Goal: Task Accomplishment & Management: Complete application form

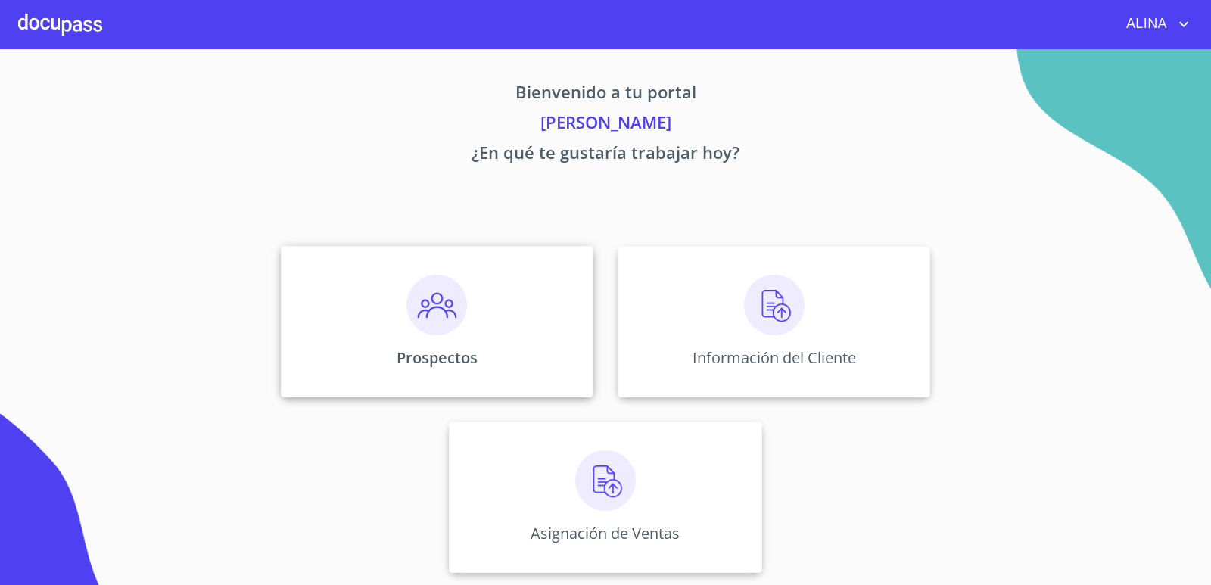
click at [562, 319] on div "Prospectos" at bounding box center [437, 321] width 313 height 151
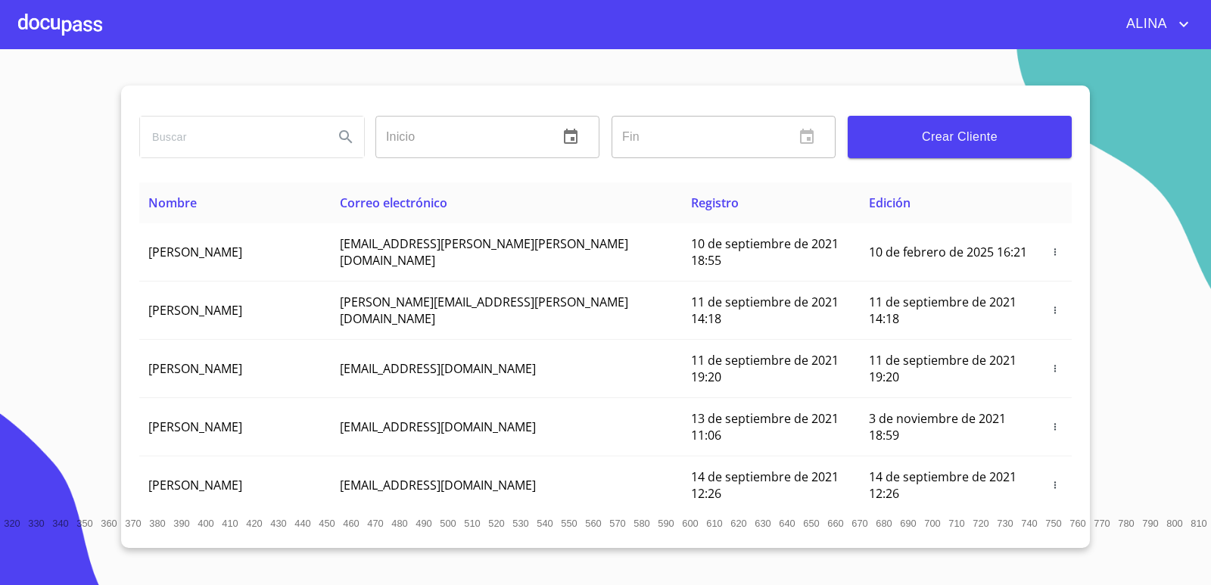
click at [244, 145] on input "search" at bounding box center [231, 137] width 182 height 41
type input "j"
type input "[PERSON_NAME] [PERSON_NAME]"
click at [347, 137] on icon "Search" at bounding box center [345, 136] width 13 height 13
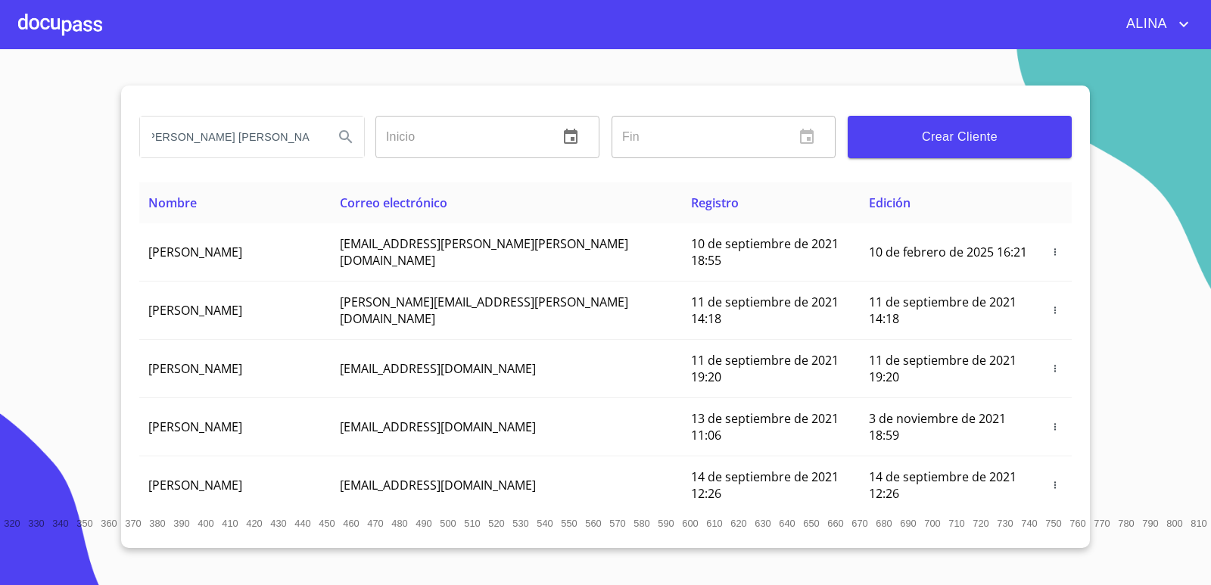
scroll to position [0, 0]
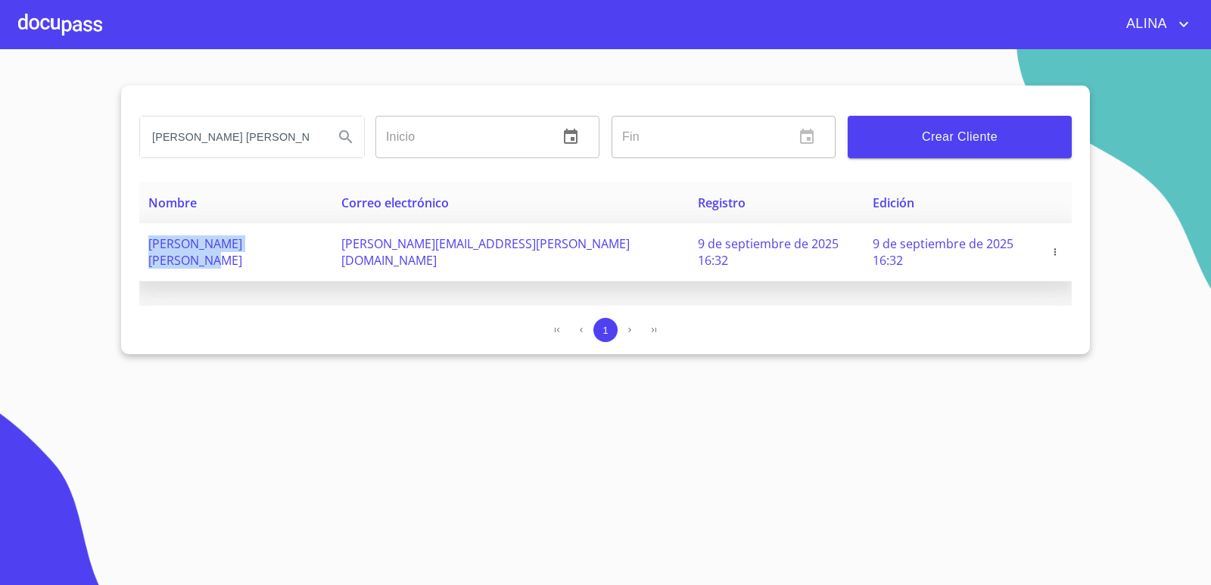
copy span "[PERSON_NAME] [PERSON_NAME]"
drag, startPoint x: 146, startPoint y: 253, endPoint x: 313, endPoint y: 253, distance: 167.2
click at [313, 253] on td "[PERSON_NAME] [PERSON_NAME]" at bounding box center [235, 252] width 193 height 58
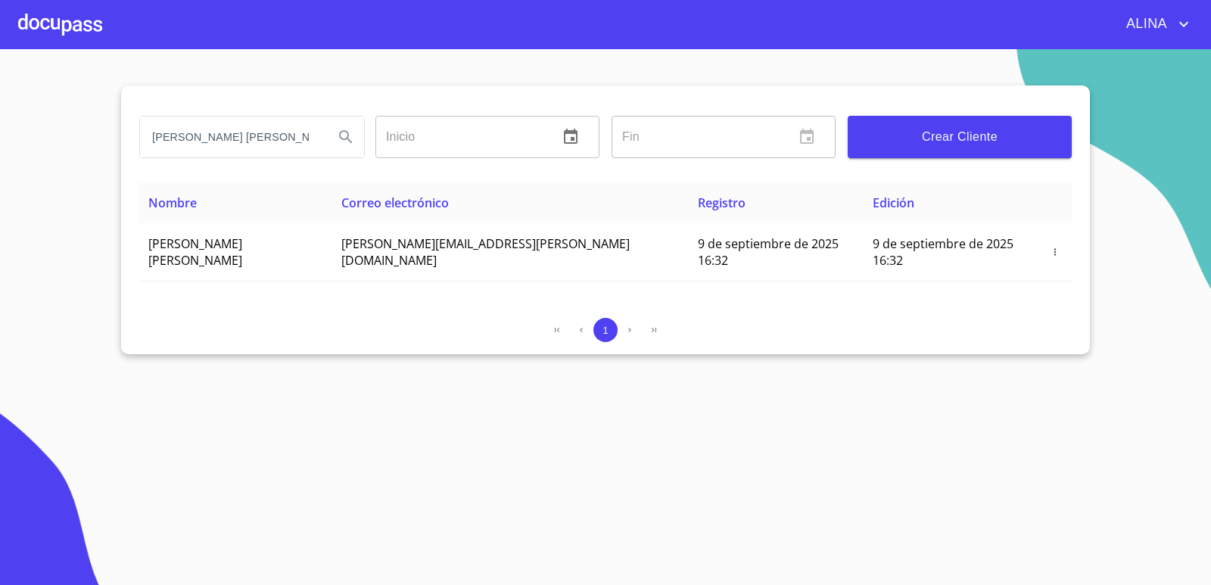
click at [89, 27] on div at bounding box center [60, 24] width 84 height 48
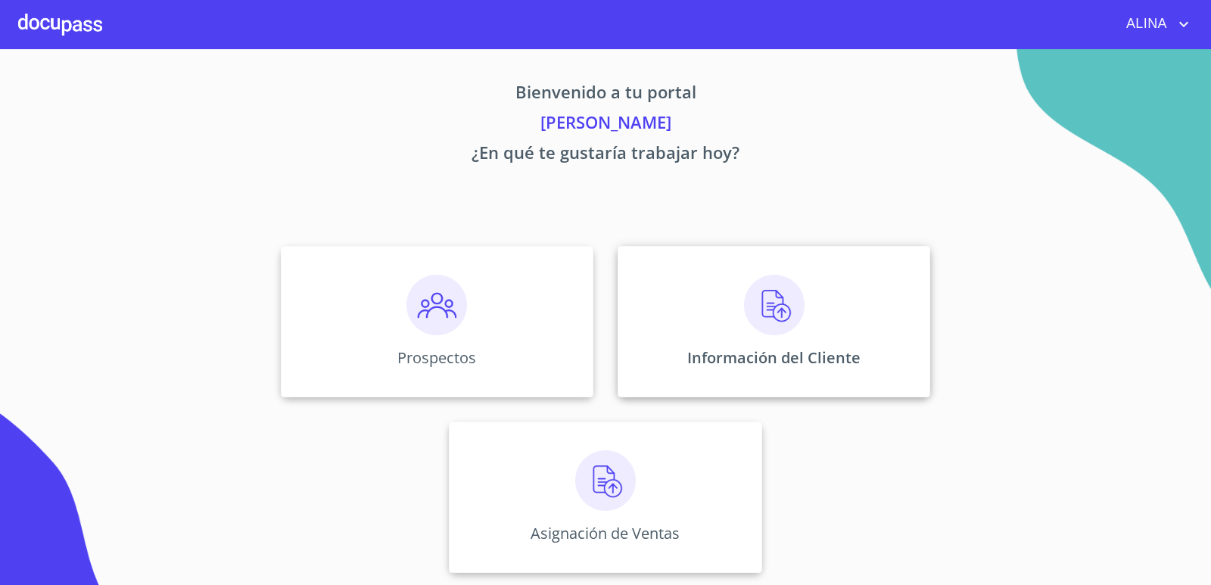
click at [714, 296] on div "Información del Cliente" at bounding box center [774, 321] width 313 height 151
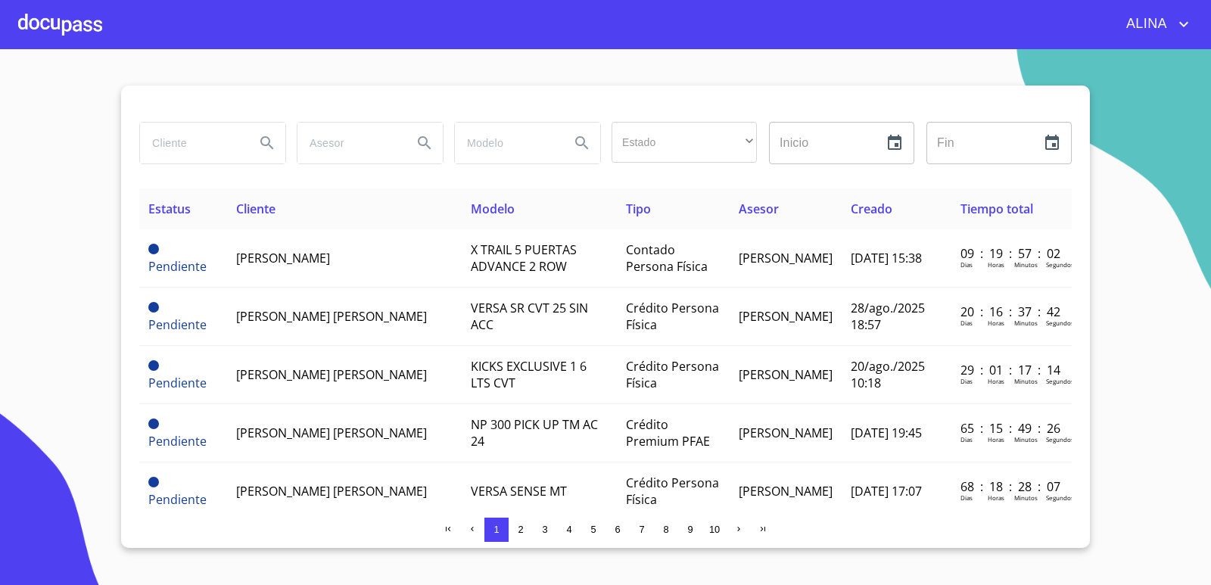
click at [204, 151] on input "search" at bounding box center [191, 143] width 103 height 41
paste input "[PERSON_NAME] [PERSON_NAME]"
type input "[PERSON_NAME] [PERSON_NAME]"
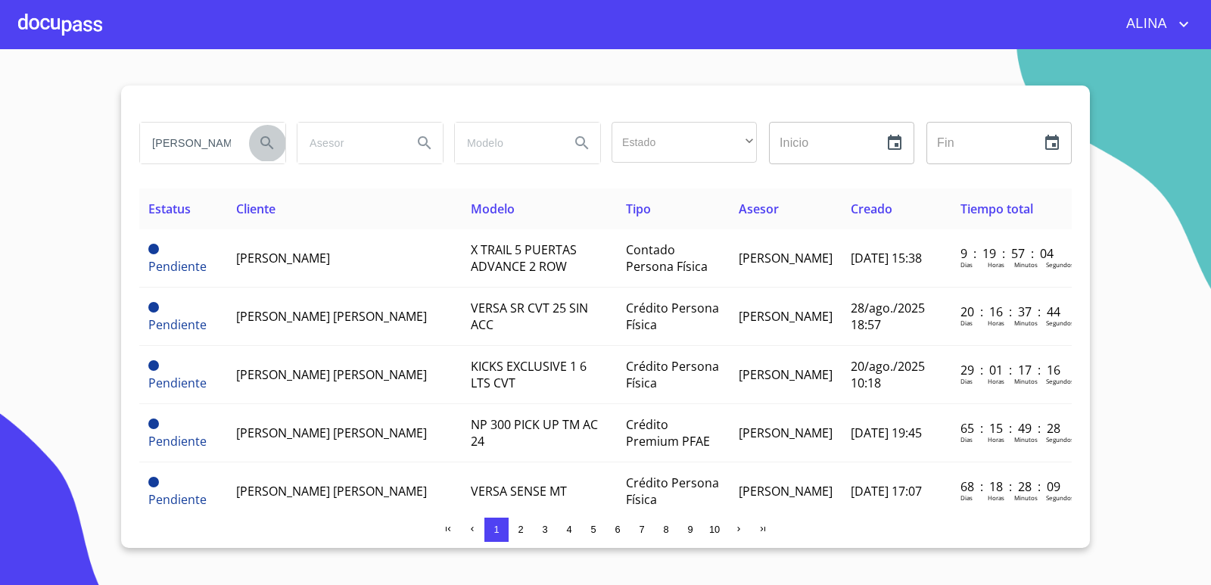
click at [268, 137] on icon "Search" at bounding box center [267, 143] width 18 height 18
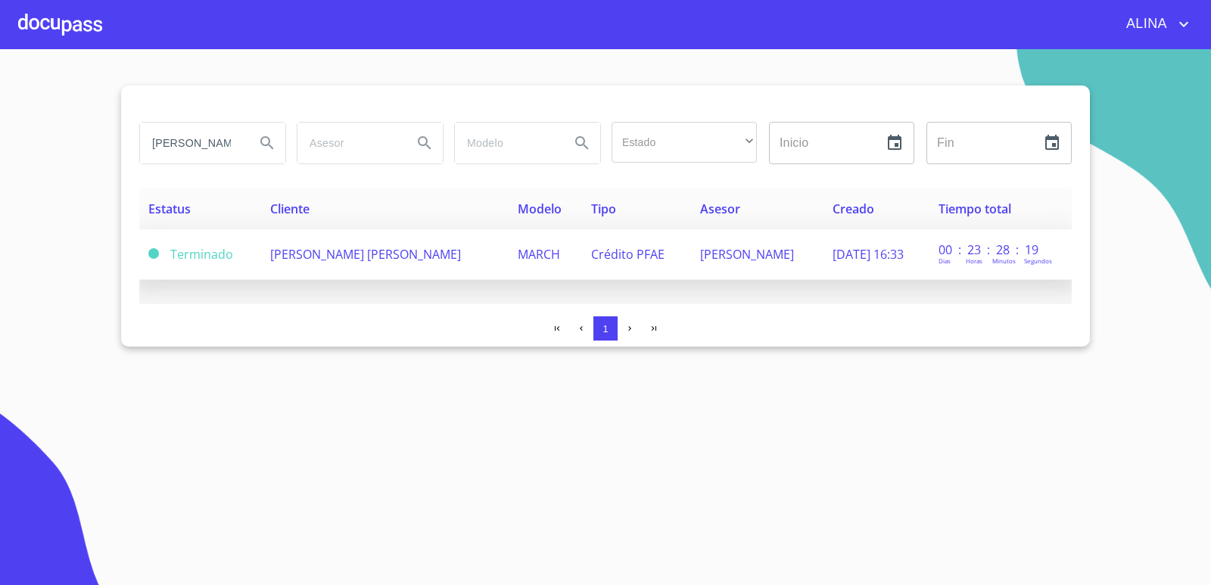
click at [329, 260] on span "[PERSON_NAME] [PERSON_NAME]" at bounding box center [365, 254] width 191 height 17
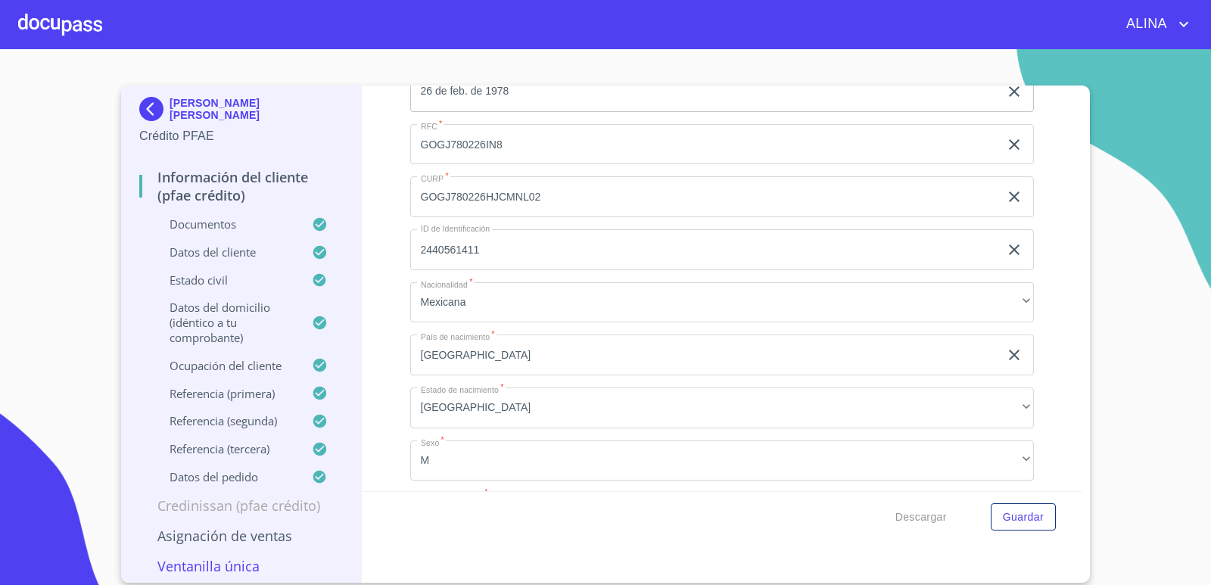
scroll to position [5751, 0]
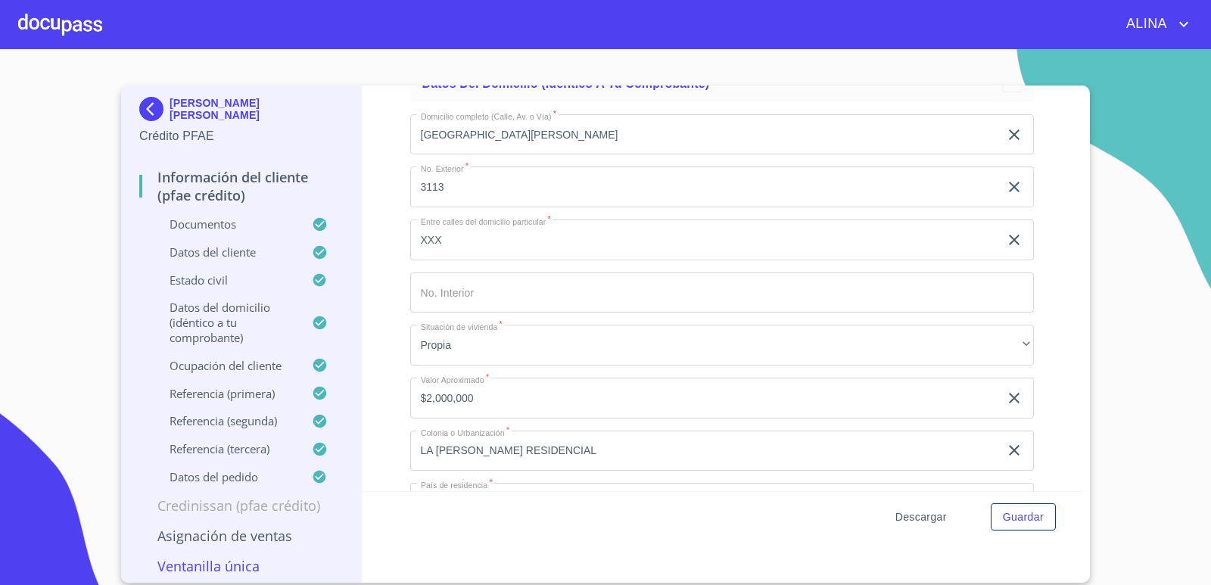
click at [932, 515] on span "Descargar" at bounding box center [920, 517] width 51 height 19
click at [86, 26] on div at bounding box center [60, 24] width 84 height 48
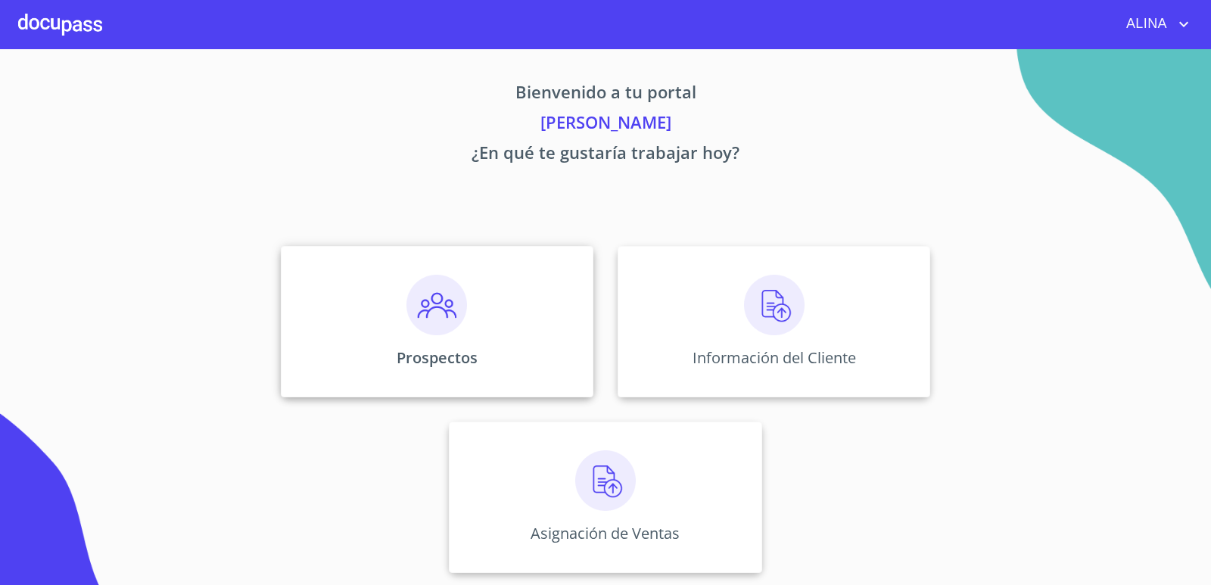
click at [523, 306] on div "Prospectos" at bounding box center [437, 321] width 313 height 151
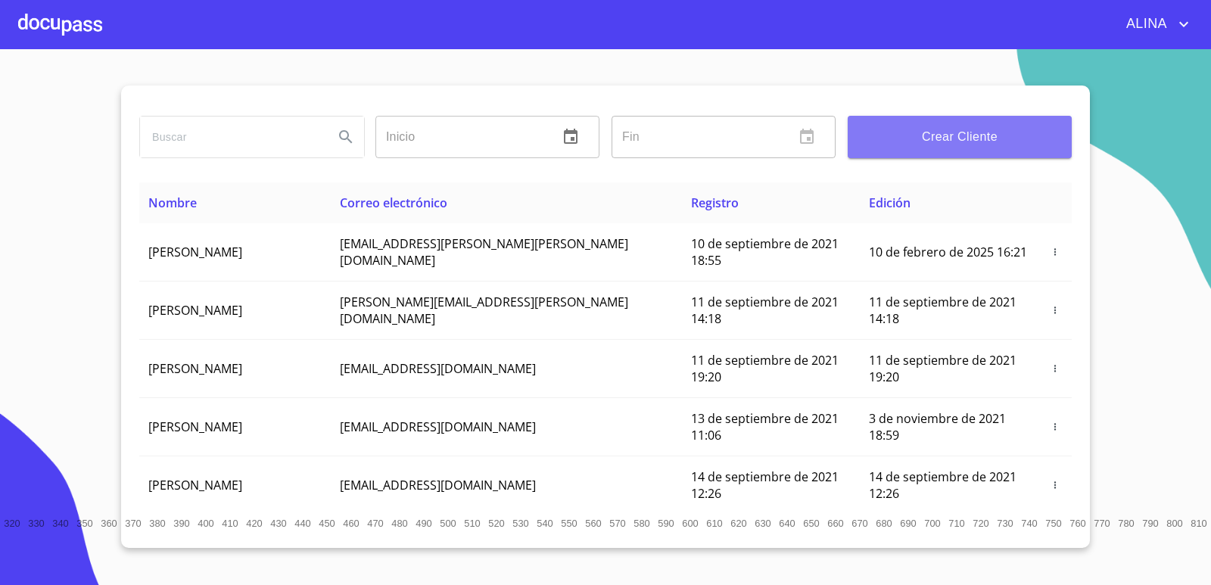
click at [957, 134] on span "Crear Cliente" at bounding box center [960, 136] width 200 height 21
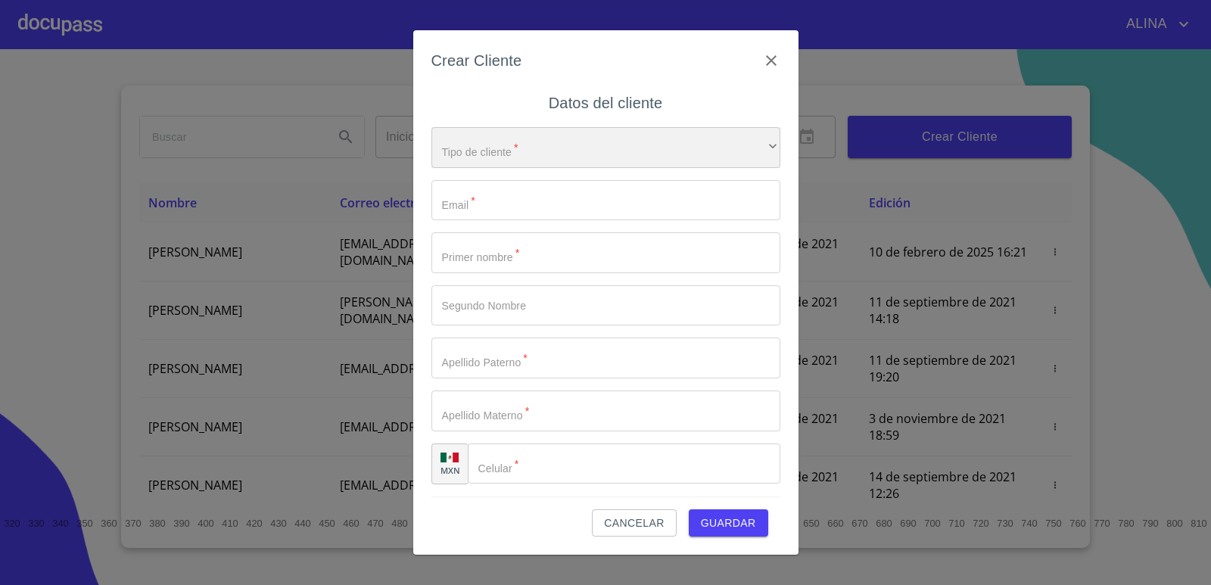
click at [579, 145] on div "​" at bounding box center [605, 147] width 349 height 41
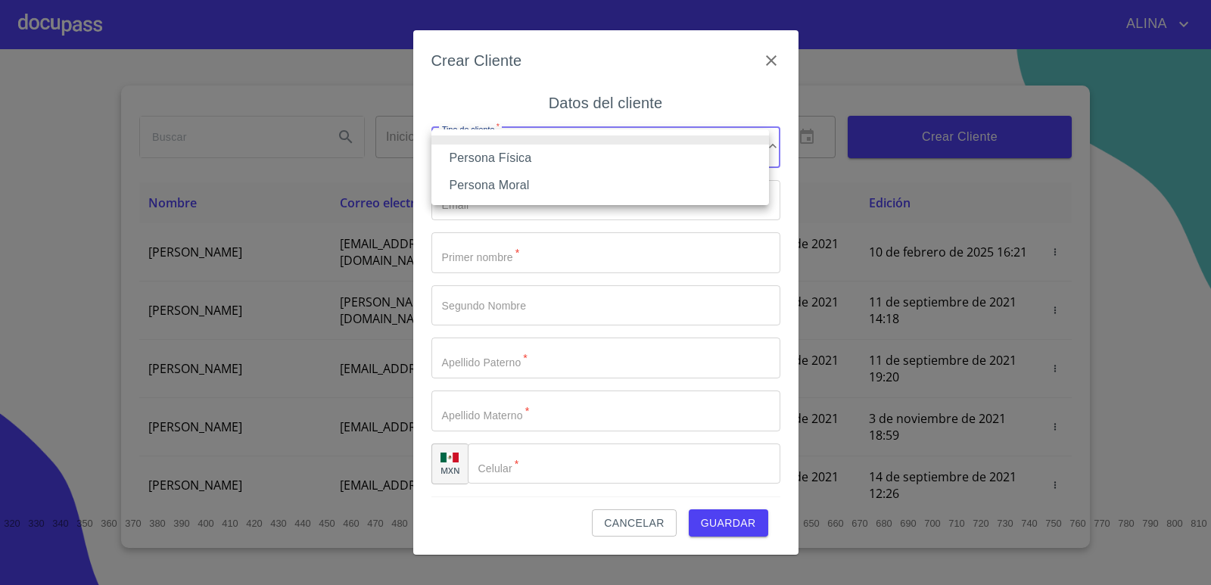
click at [502, 159] on li "Persona Física" at bounding box center [600, 158] width 338 height 27
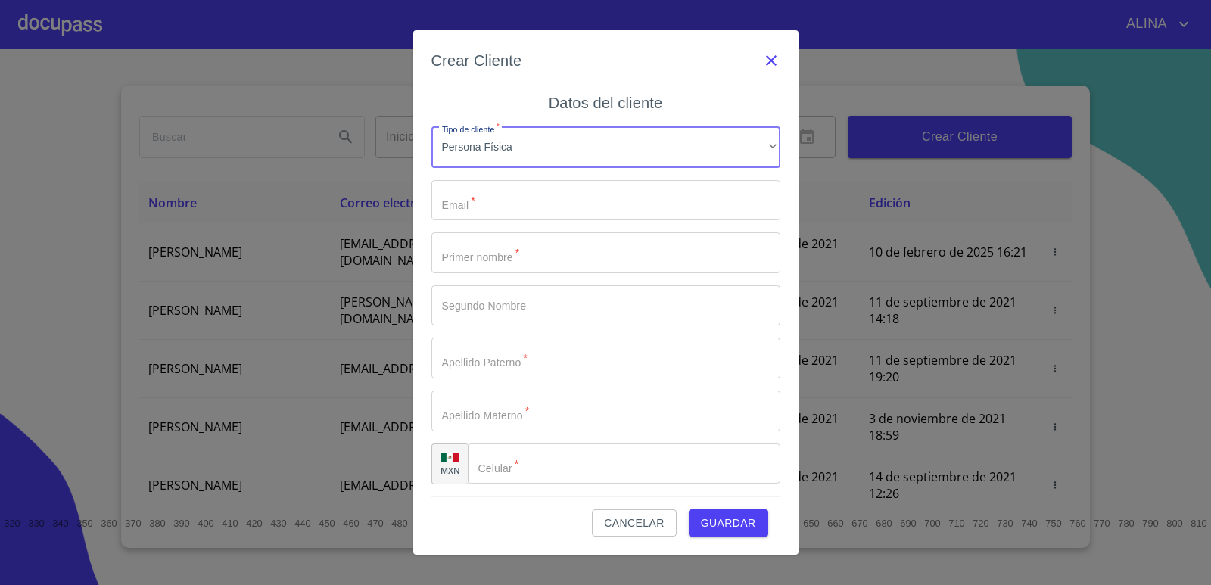
click at [771, 59] on icon "button" at bounding box center [771, 60] width 11 height 11
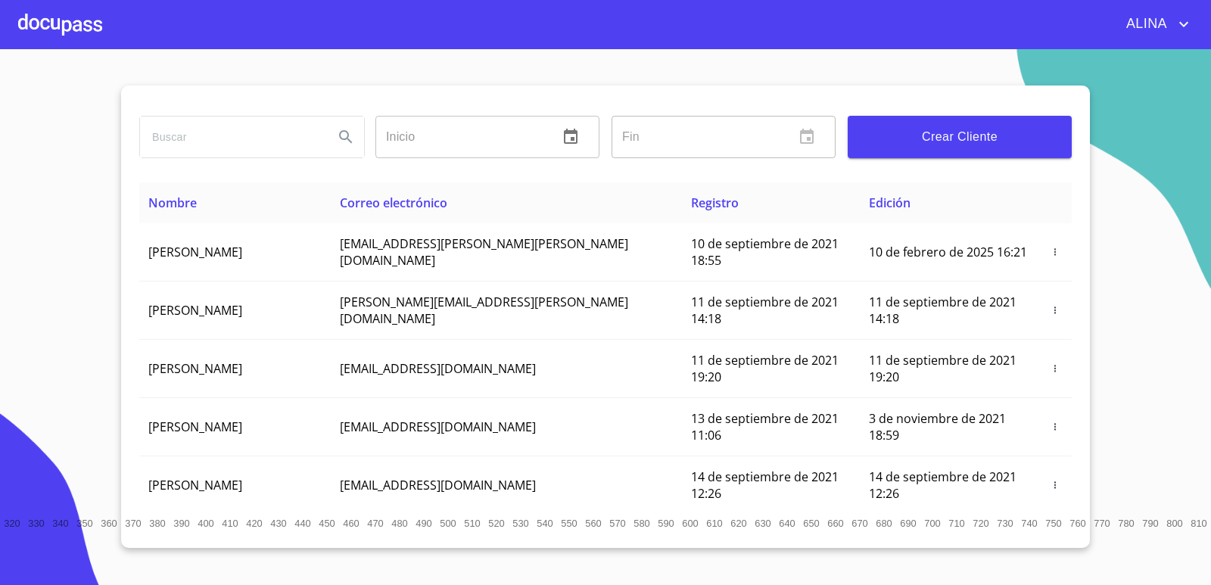
click at [90, 35] on div at bounding box center [60, 24] width 84 height 48
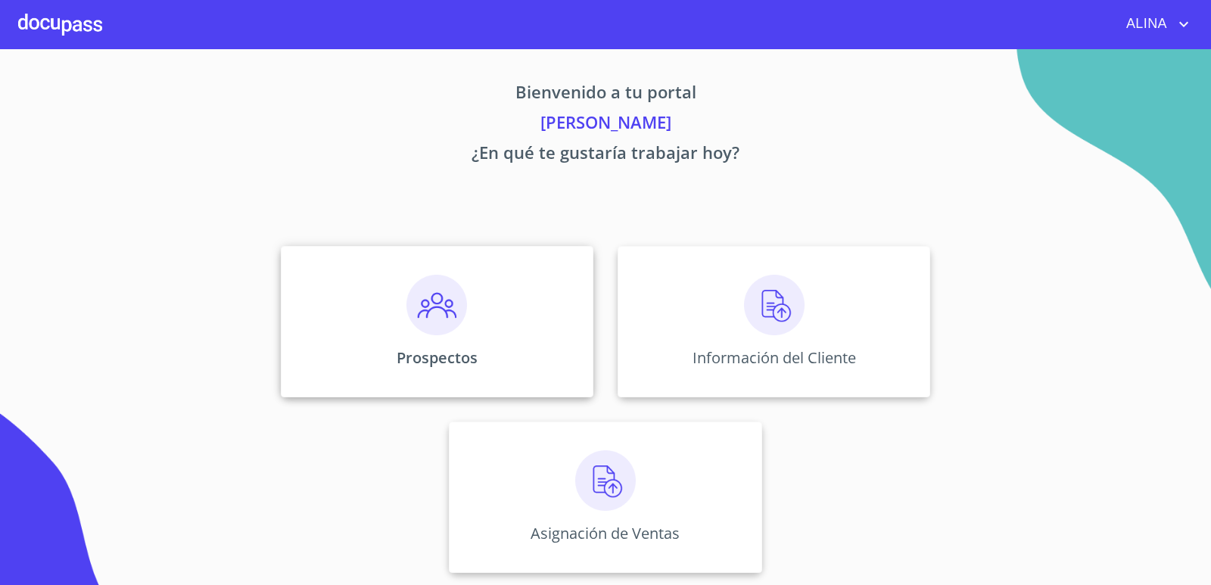
click at [562, 317] on div "Prospectos" at bounding box center [437, 321] width 313 height 151
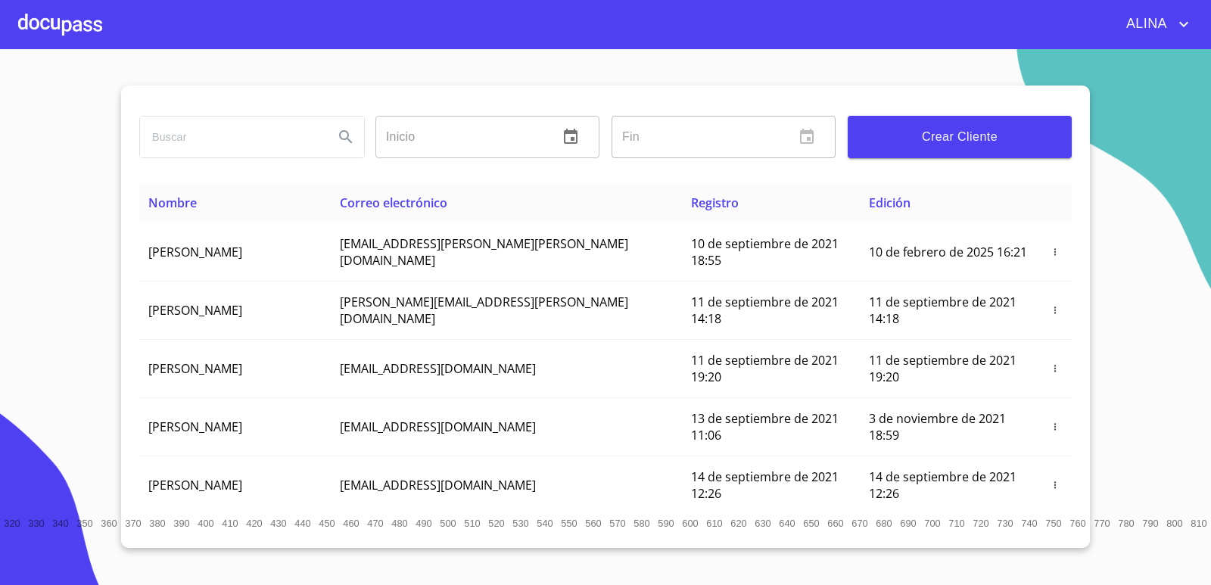
click at [257, 145] on input "search" at bounding box center [231, 137] width 182 height 41
paste input "[EMAIL_ADDRESS][DOMAIN_NAME]"
type input "[EMAIL_ADDRESS][DOMAIN_NAME]"
click at [344, 145] on icon "Search" at bounding box center [346, 137] width 18 height 18
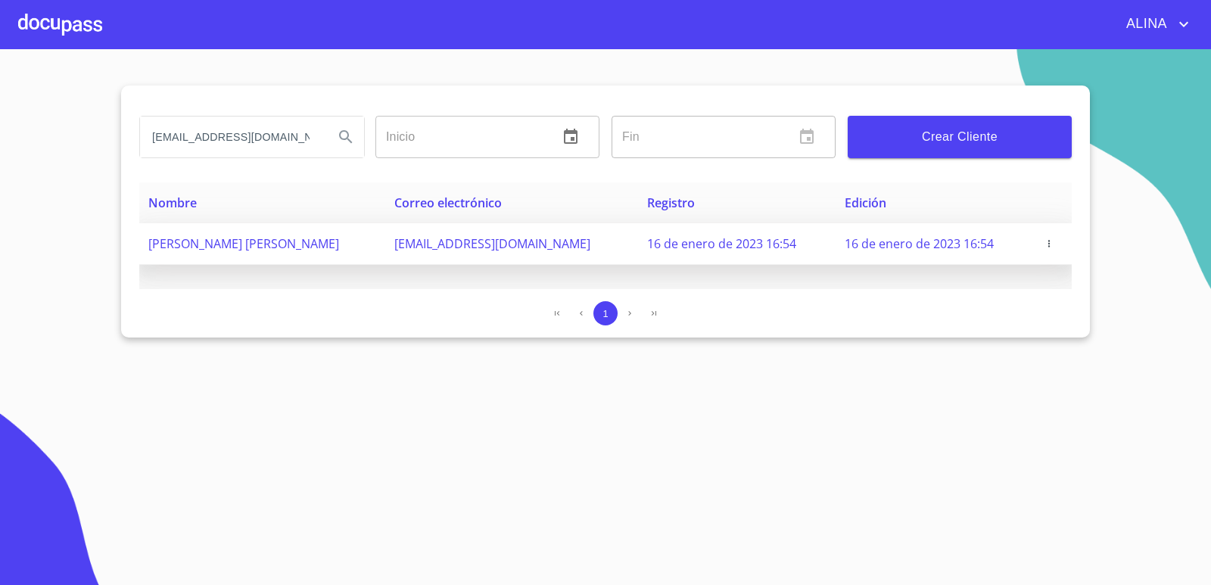
click at [319, 250] on span "[PERSON_NAME] [PERSON_NAME]" at bounding box center [243, 243] width 191 height 17
drag, startPoint x: 139, startPoint y: 250, endPoint x: 375, endPoint y: 242, distance: 235.5
click at [375, 242] on td "[PERSON_NAME] [PERSON_NAME]" at bounding box center [262, 244] width 246 height 42
click at [1047, 241] on icon "button" at bounding box center [1049, 243] width 11 height 11
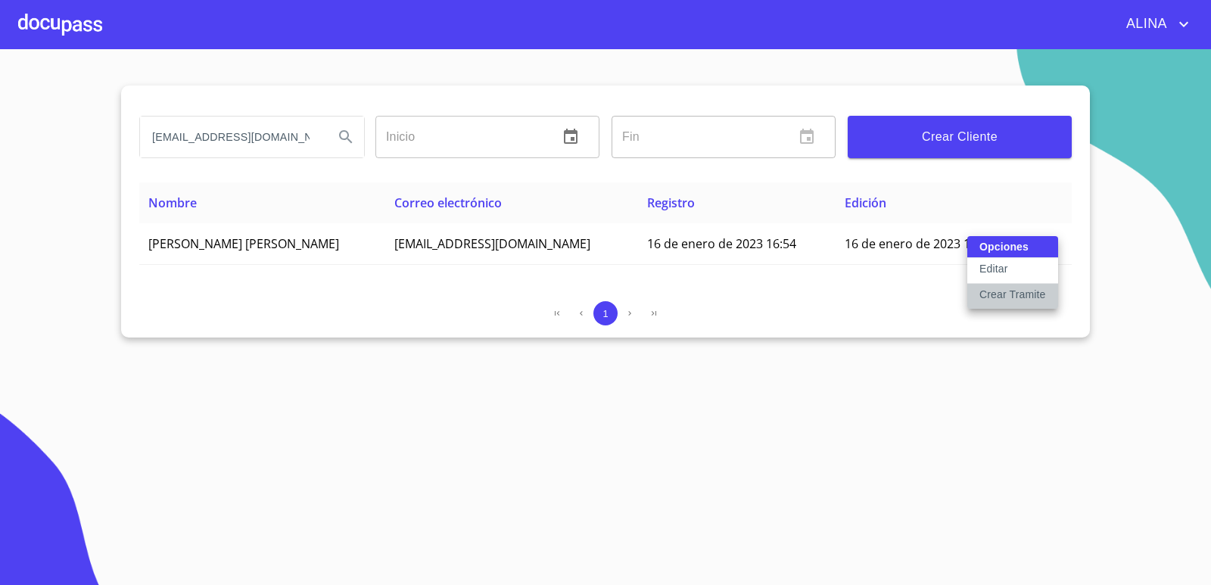
click at [1005, 294] on p "Crear Tramite" at bounding box center [1012, 294] width 67 height 15
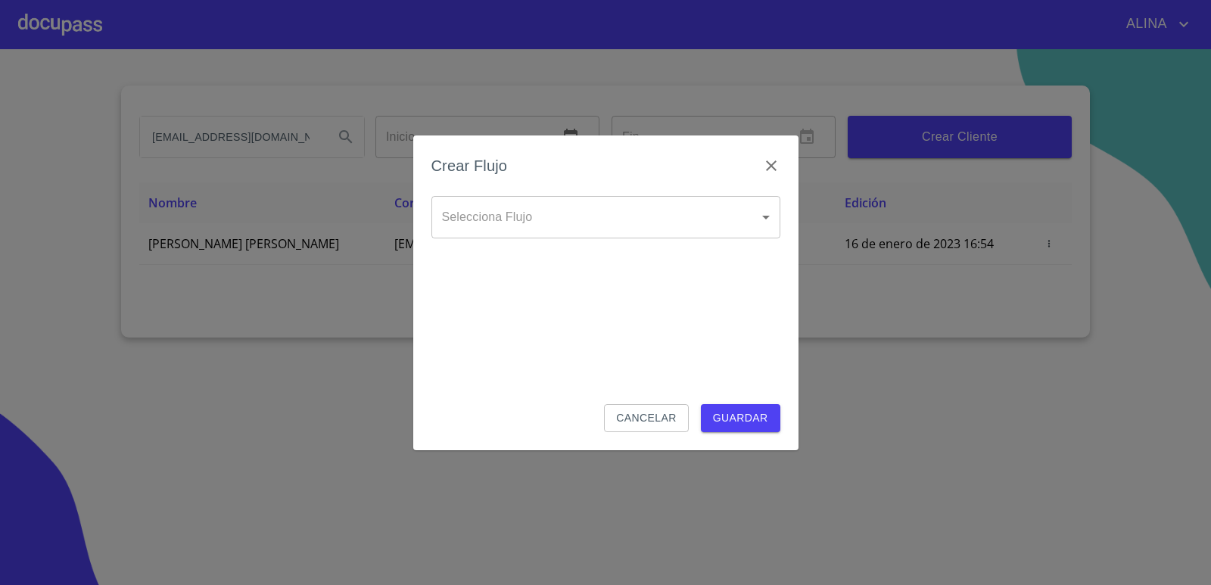
click at [730, 220] on body "[PERSON_NAME] [PERSON_NAME][EMAIL_ADDRESS][DOMAIN_NAME] Inicio ​ Fin ​ Crear Cl…" at bounding box center [605, 292] width 1211 height 585
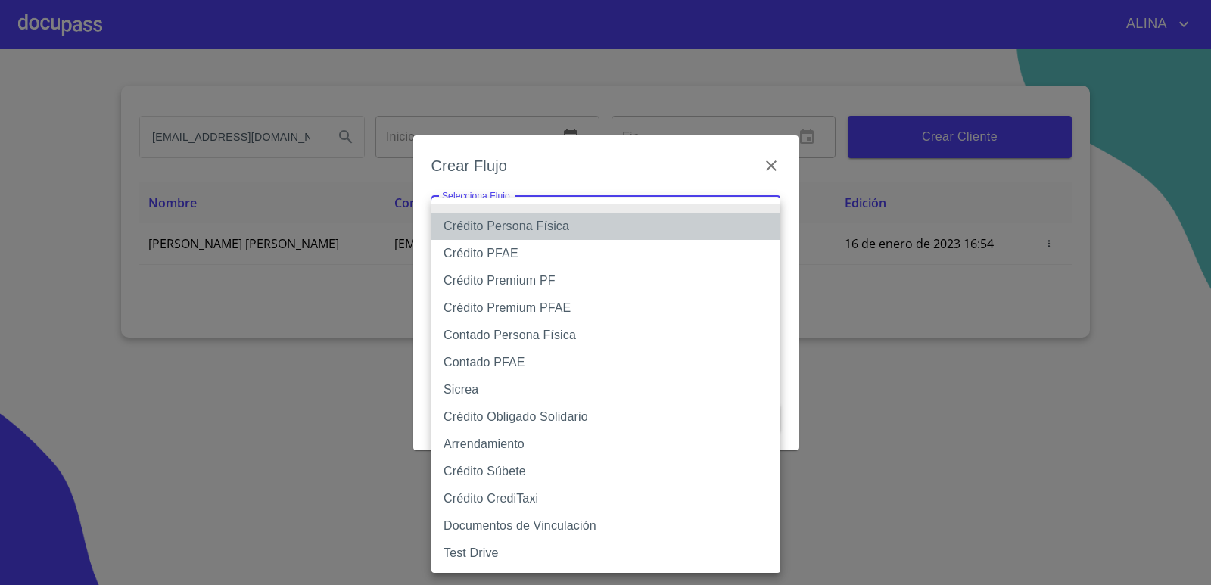
click at [557, 227] on li "Crédito Persona Física" at bounding box center [605, 226] width 349 height 27
type input "6009fb3c7d1714eb8809aa97"
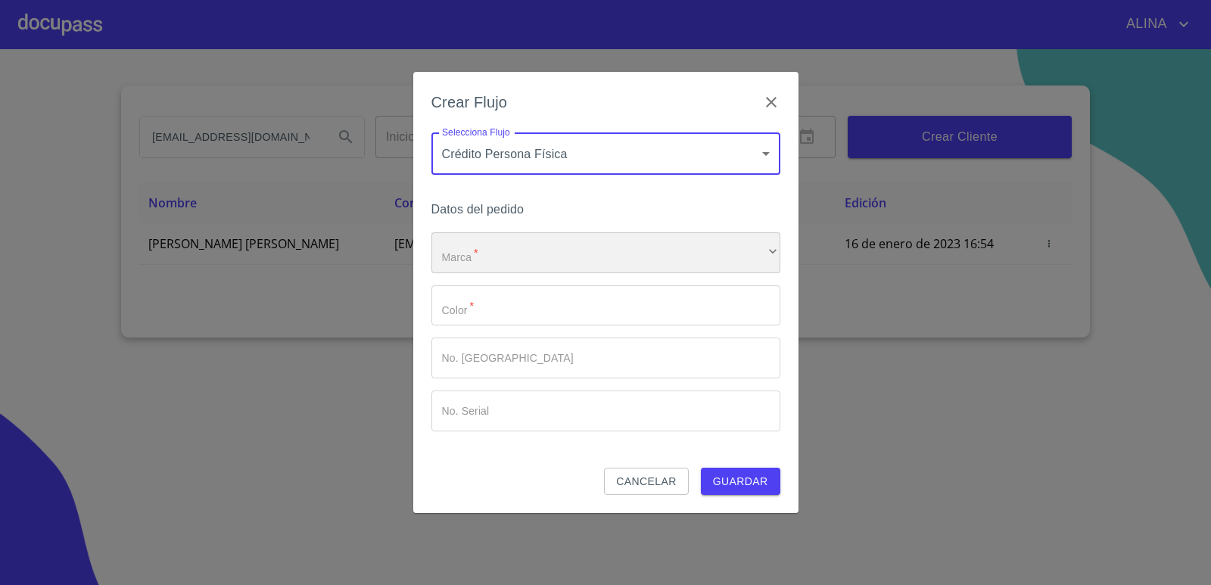
click at [497, 248] on div "​" at bounding box center [605, 252] width 349 height 41
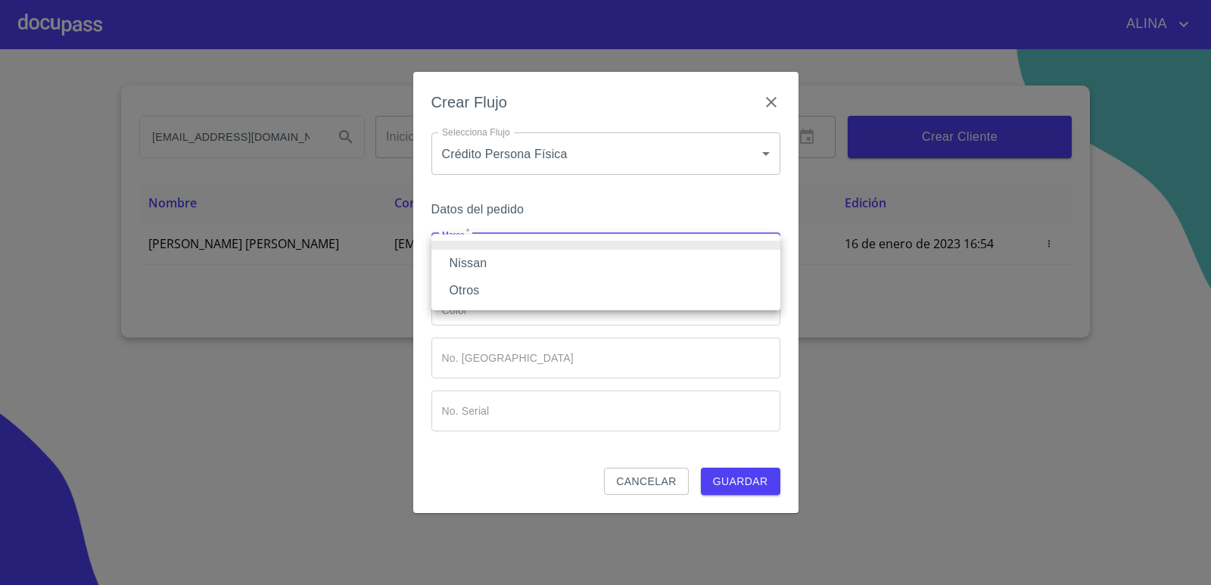
click at [484, 262] on li "Nissan" at bounding box center [605, 263] width 349 height 27
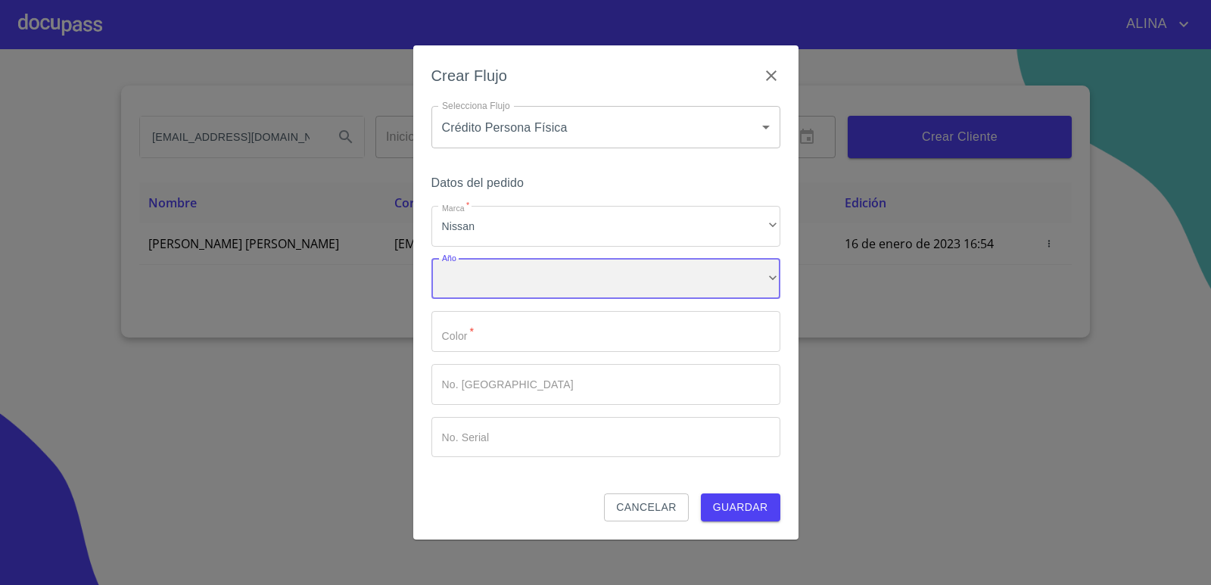
click at [493, 275] on div "​" at bounding box center [605, 279] width 349 height 41
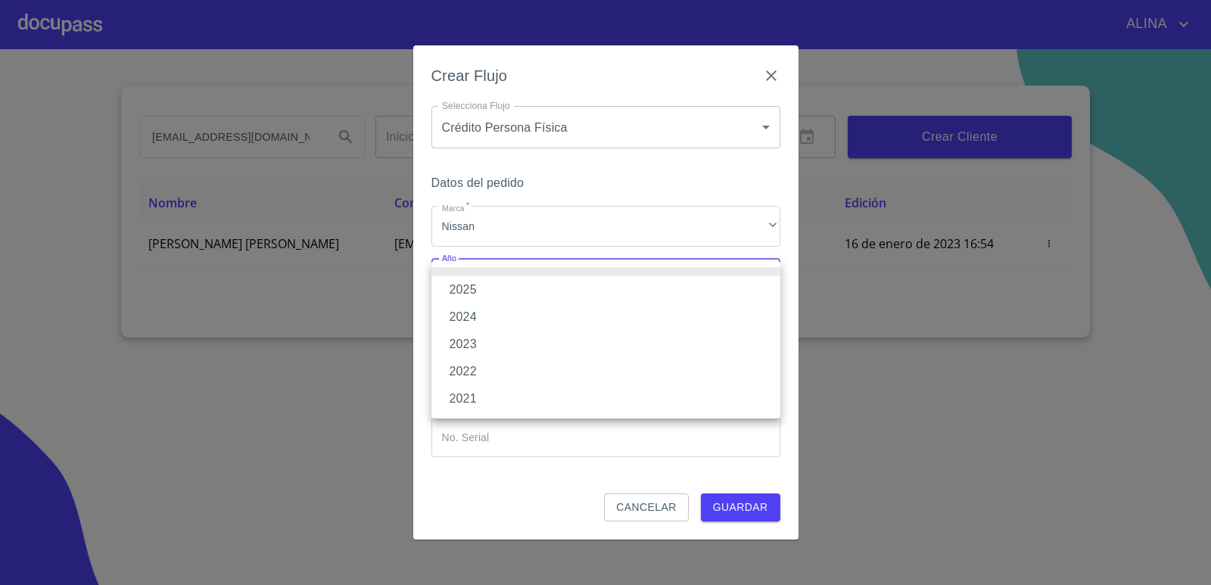
click at [463, 290] on li "2025" at bounding box center [605, 289] width 349 height 27
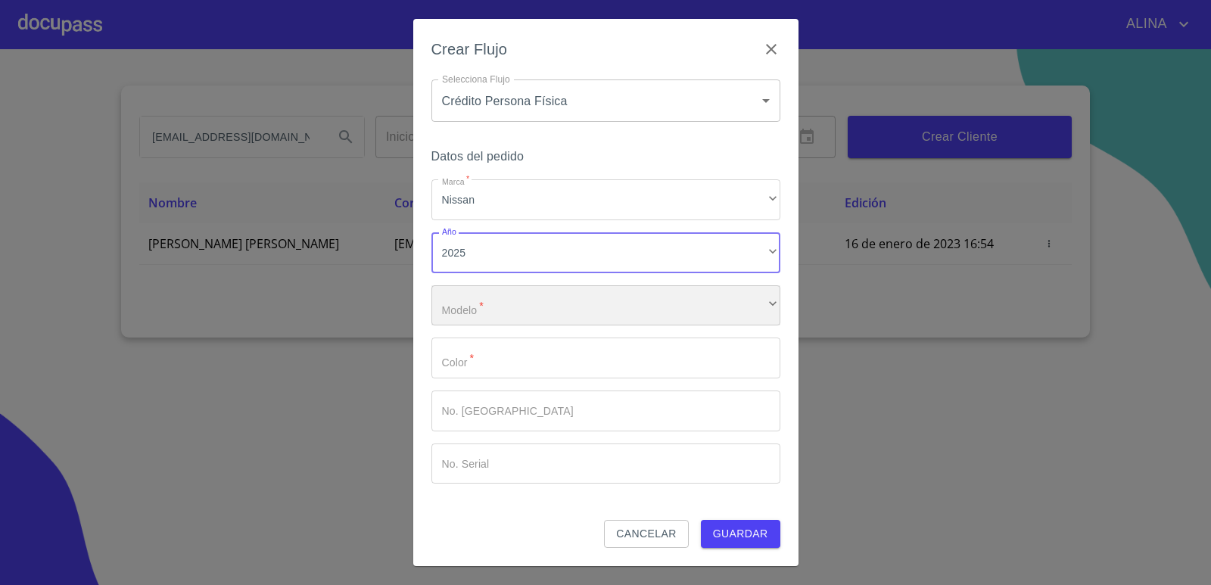
click at [490, 310] on div "​" at bounding box center [605, 305] width 349 height 41
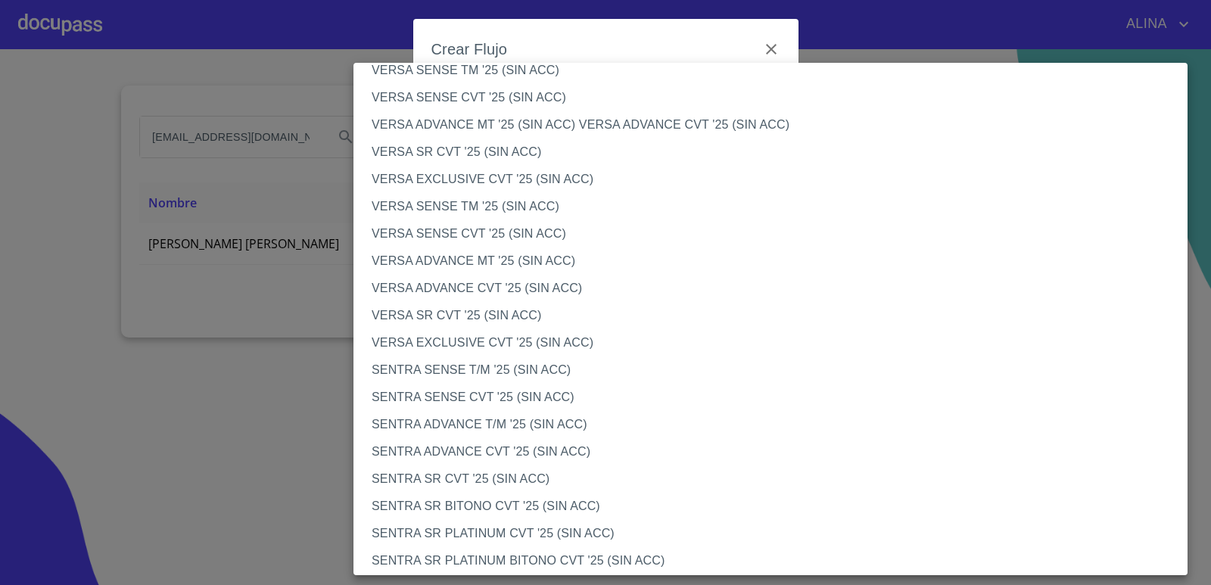
scroll to position [605, 0]
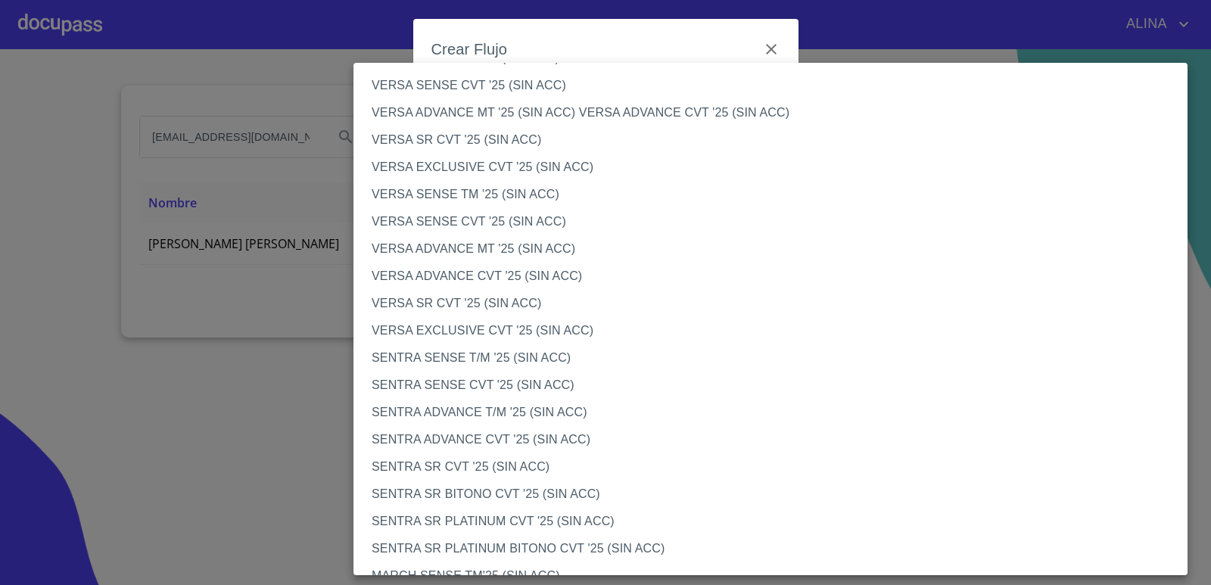
click at [507, 518] on li "SENTRA SR PLATINUM CVT '25 (SIN ACC)" at bounding box center [775, 521] width 845 height 27
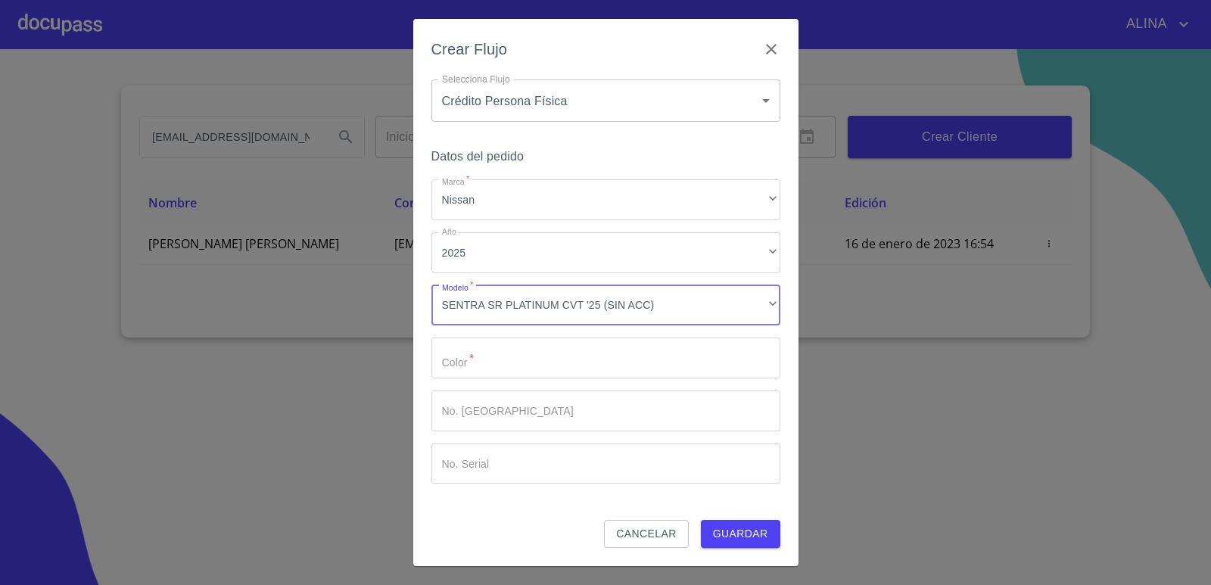
click at [513, 362] on input "Marca   *" at bounding box center [605, 358] width 349 height 41
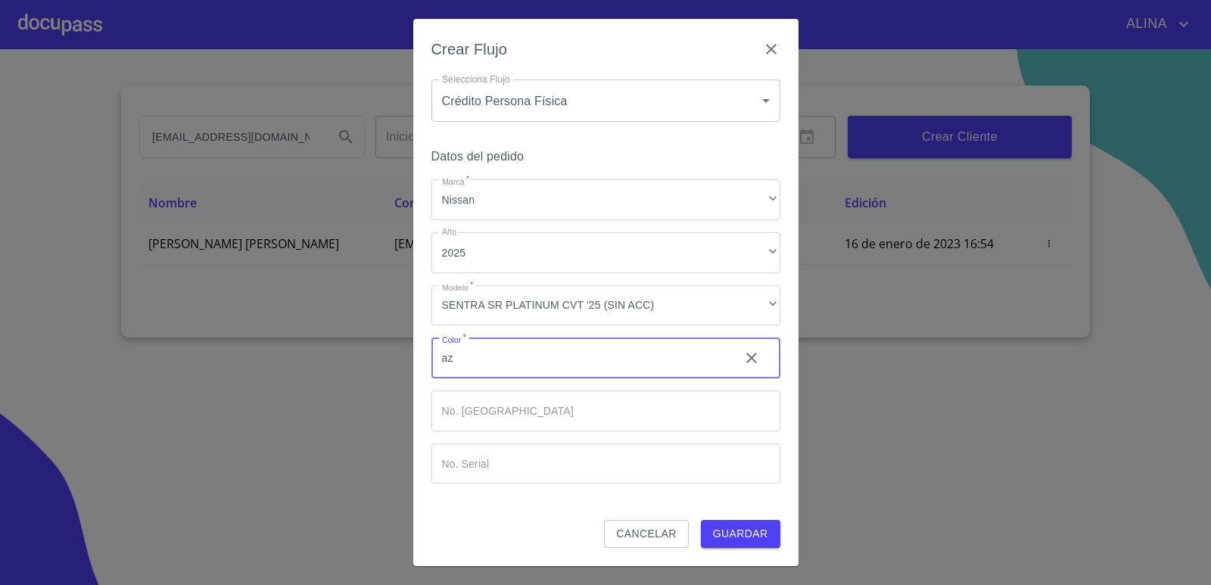
type input "a"
type input "AZUL"
click at [730, 530] on span "Guardar" at bounding box center [740, 533] width 55 height 19
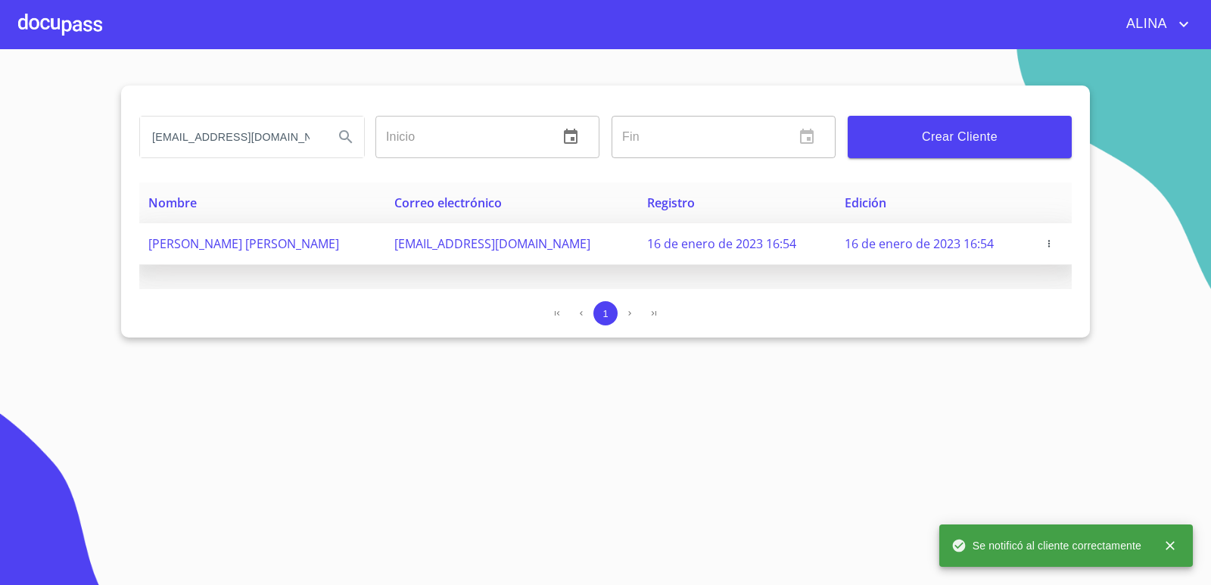
copy span "[PERSON_NAME] [PERSON_NAME]"
drag, startPoint x: 146, startPoint y: 248, endPoint x: 381, endPoint y: 246, distance: 235.4
click at [381, 246] on td "[PERSON_NAME] [PERSON_NAME]" at bounding box center [262, 244] width 246 height 42
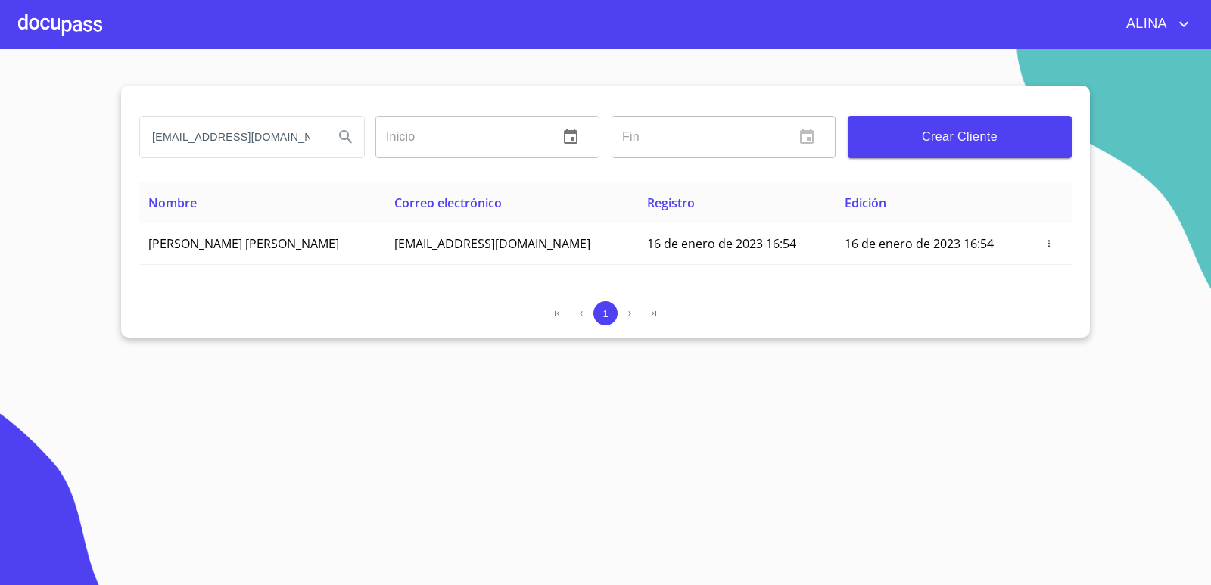
click at [63, 25] on div at bounding box center [60, 24] width 84 height 48
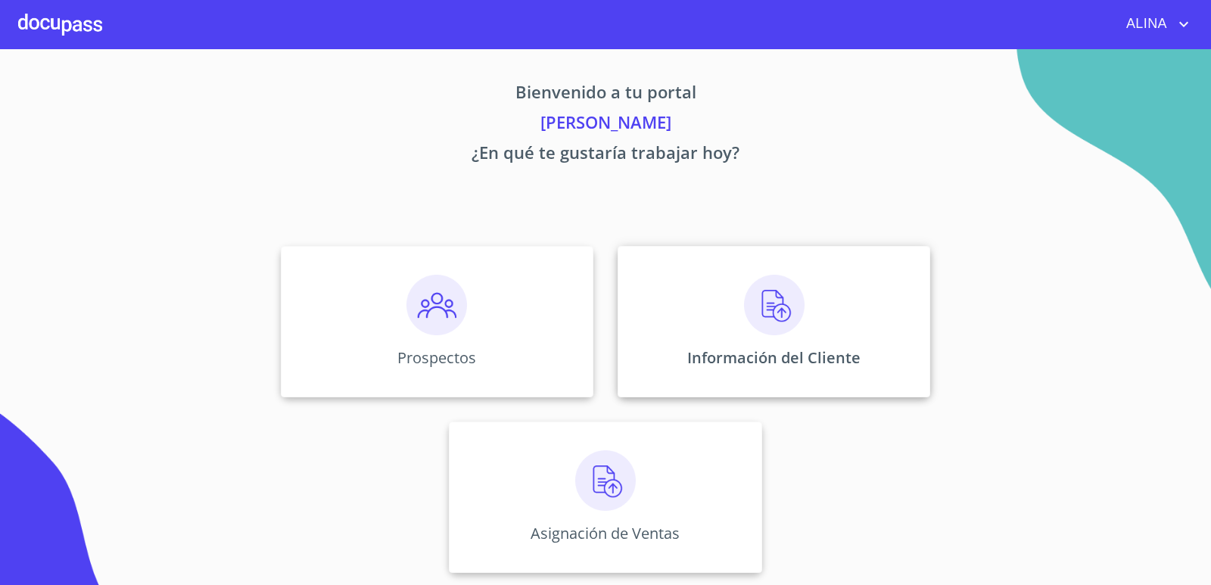
click at [703, 310] on div "Información del Cliente" at bounding box center [774, 321] width 313 height 151
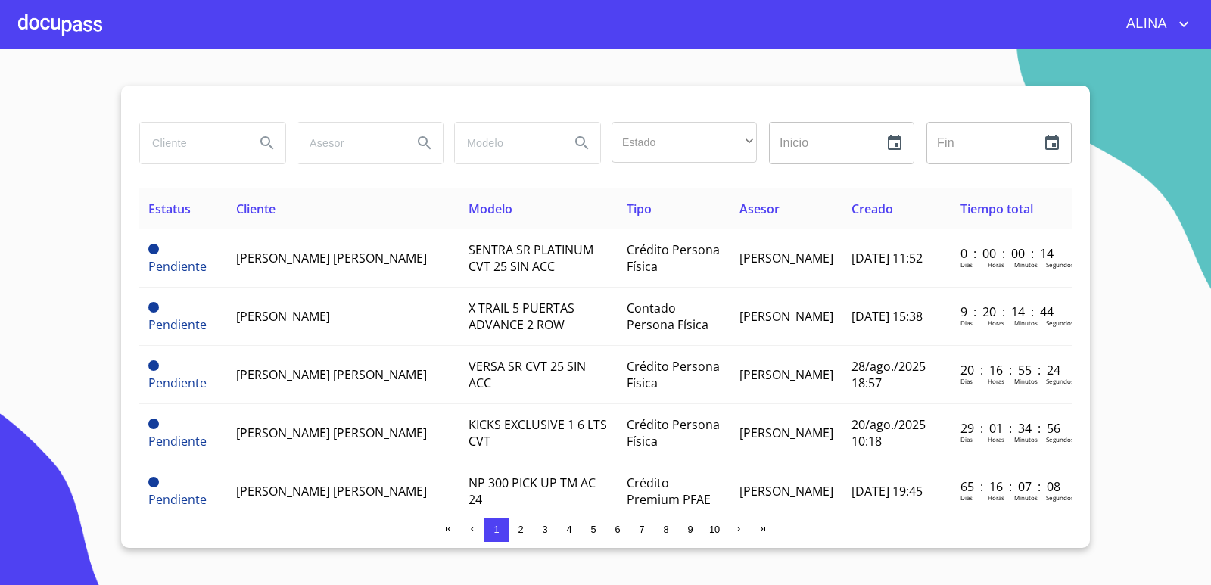
click at [172, 153] on input "search" at bounding box center [191, 143] width 103 height 41
paste input "[PERSON_NAME] [PERSON_NAME]"
type input "[PERSON_NAME] [PERSON_NAME]"
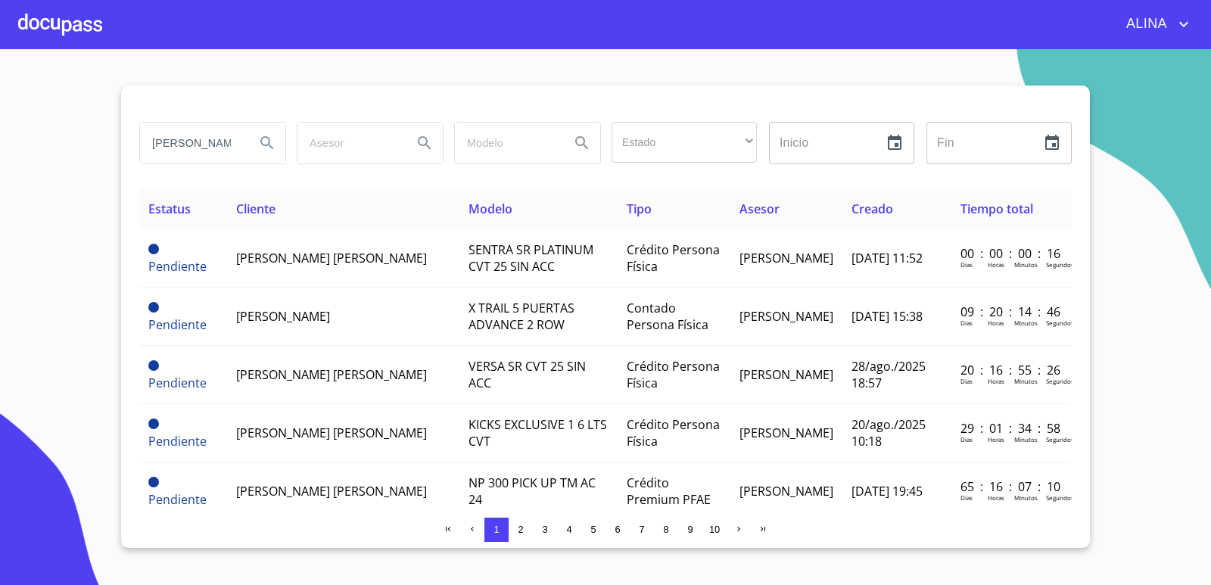
click at [263, 139] on icon "Search" at bounding box center [267, 143] width 18 height 18
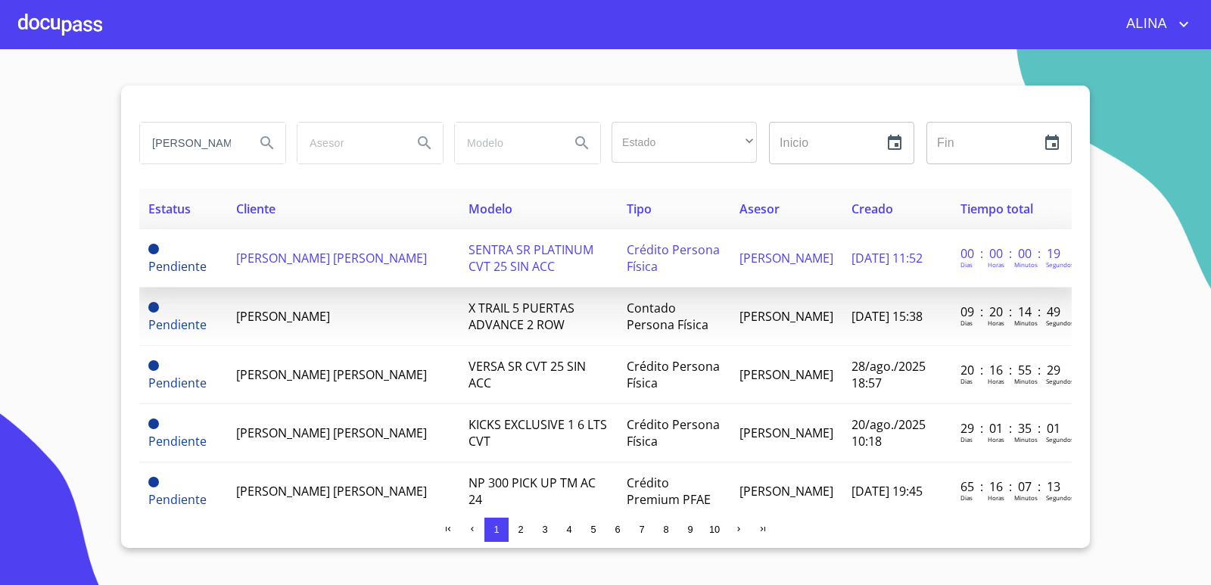
click at [347, 275] on td "[PERSON_NAME] [PERSON_NAME]" at bounding box center [343, 258] width 233 height 58
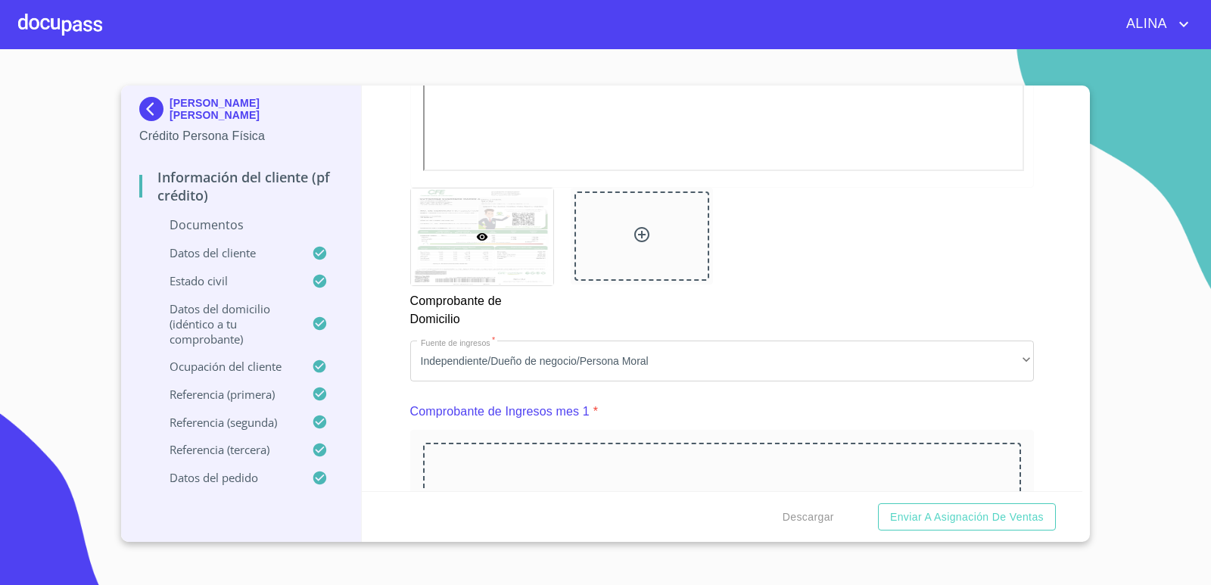
scroll to position [832, 0]
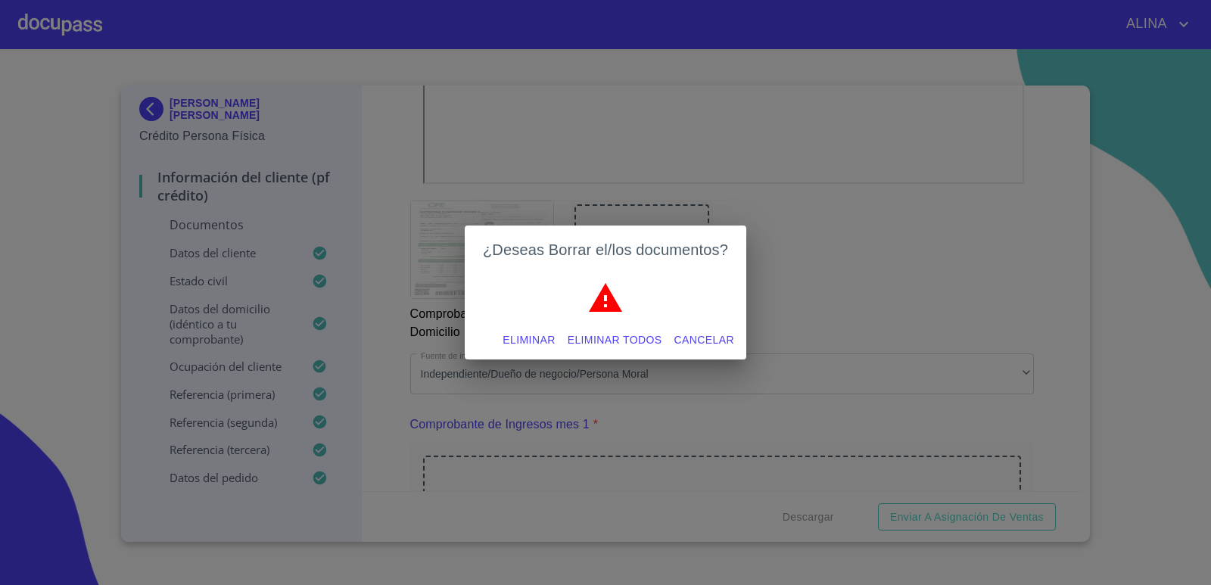
click at [618, 337] on span "Eliminar todos" at bounding box center [615, 340] width 95 height 19
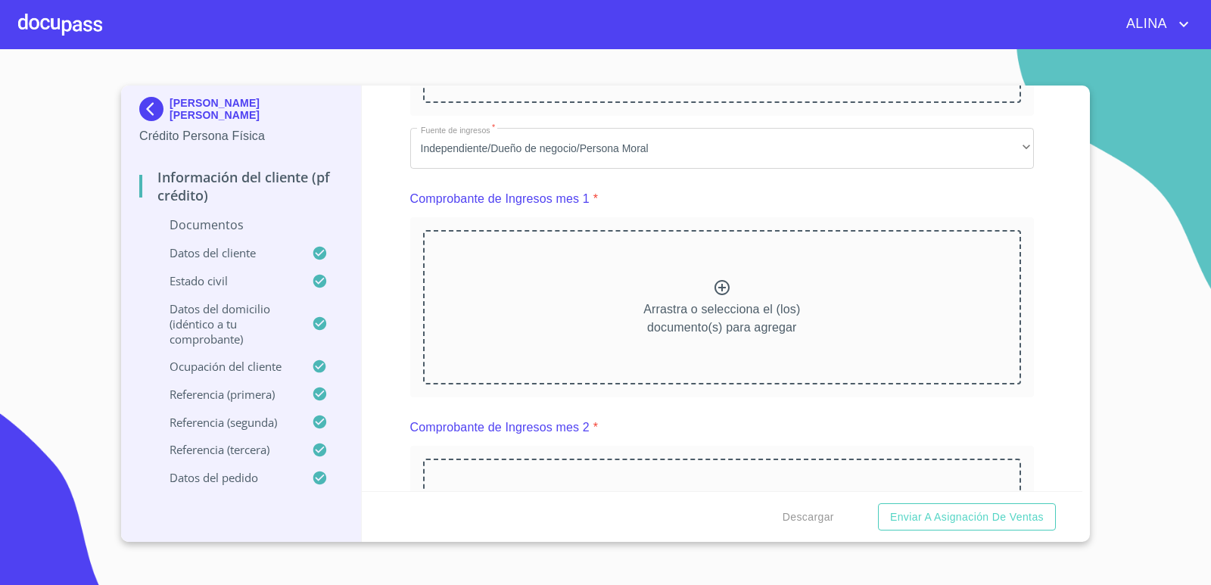
scroll to position [605, 0]
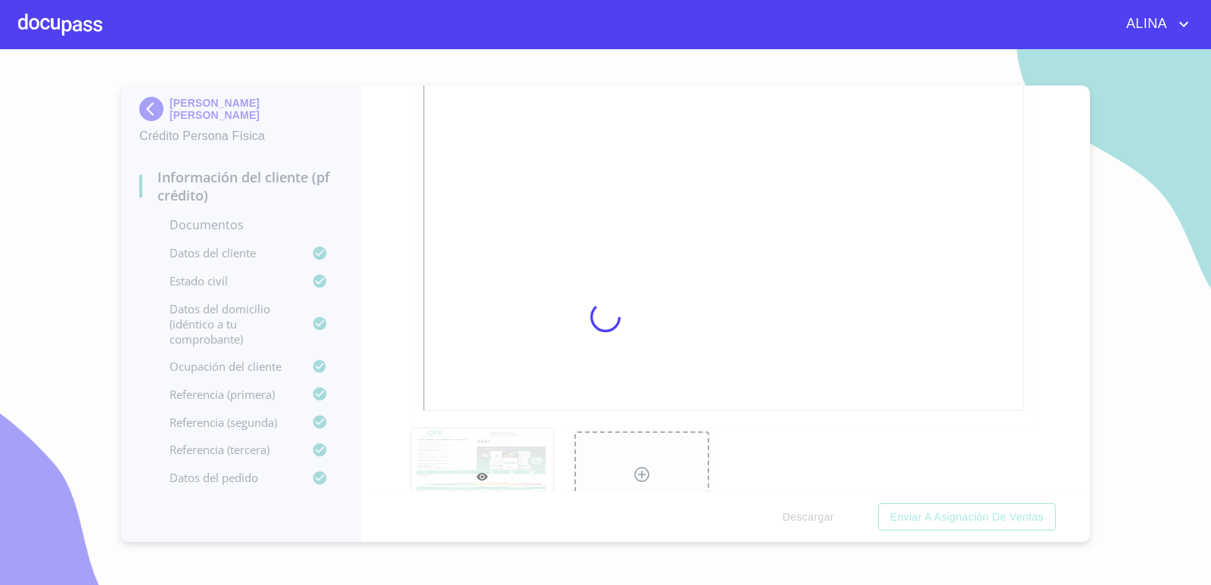
click at [816, 308] on div at bounding box center [605, 317] width 1211 height 536
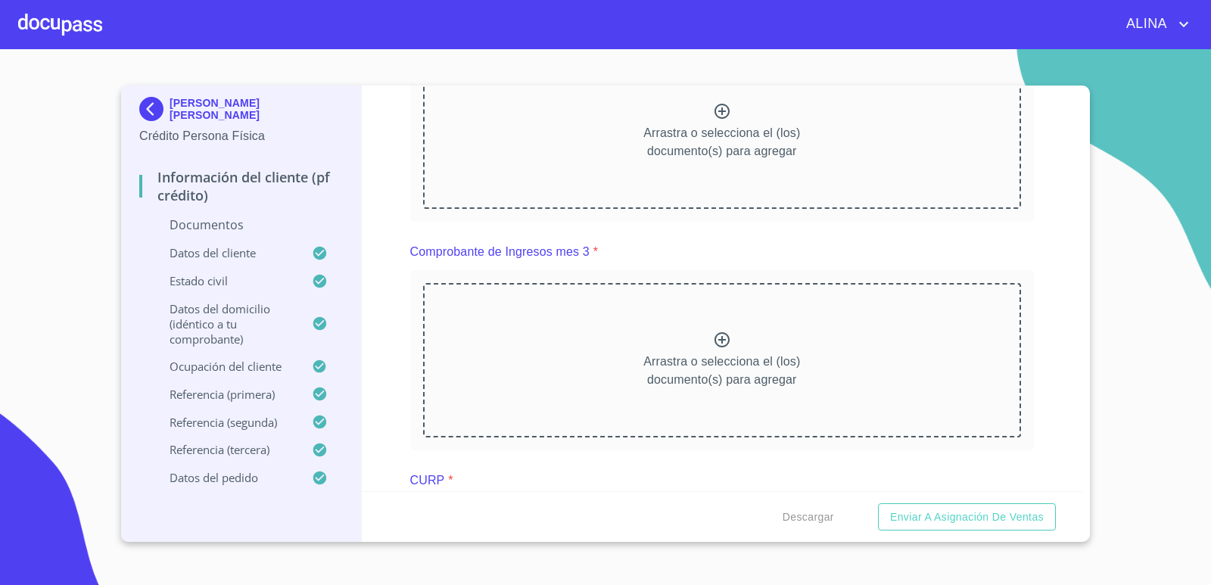
scroll to position [1438, 0]
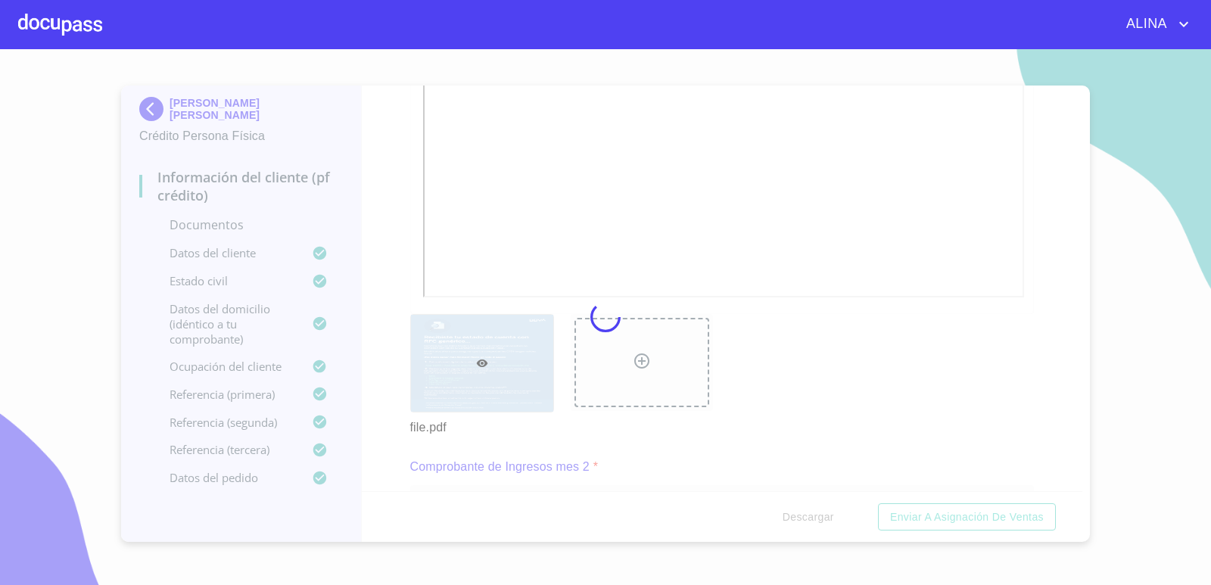
click at [771, 191] on div at bounding box center [605, 317] width 1211 height 536
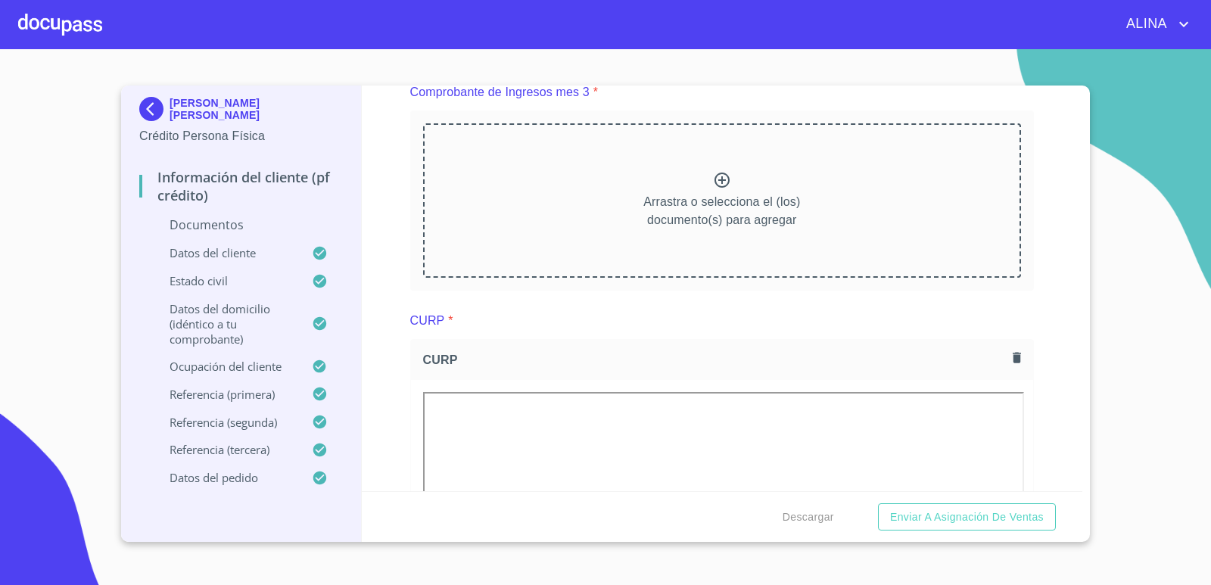
scroll to position [2119, 0]
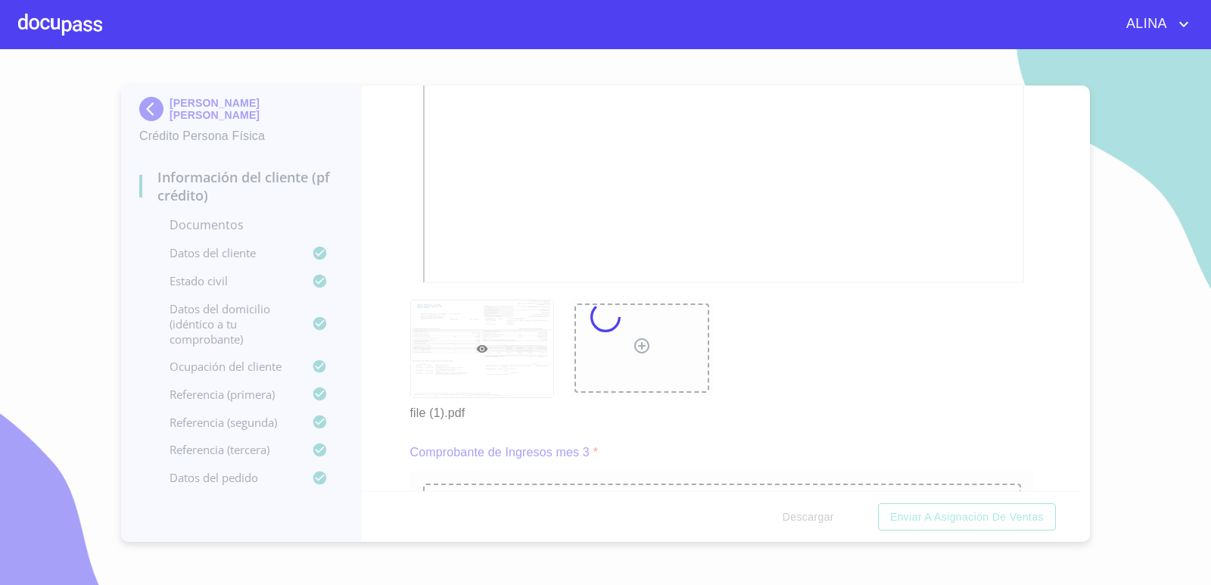
click at [737, 144] on div at bounding box center [605, 317] width 1211 height 536
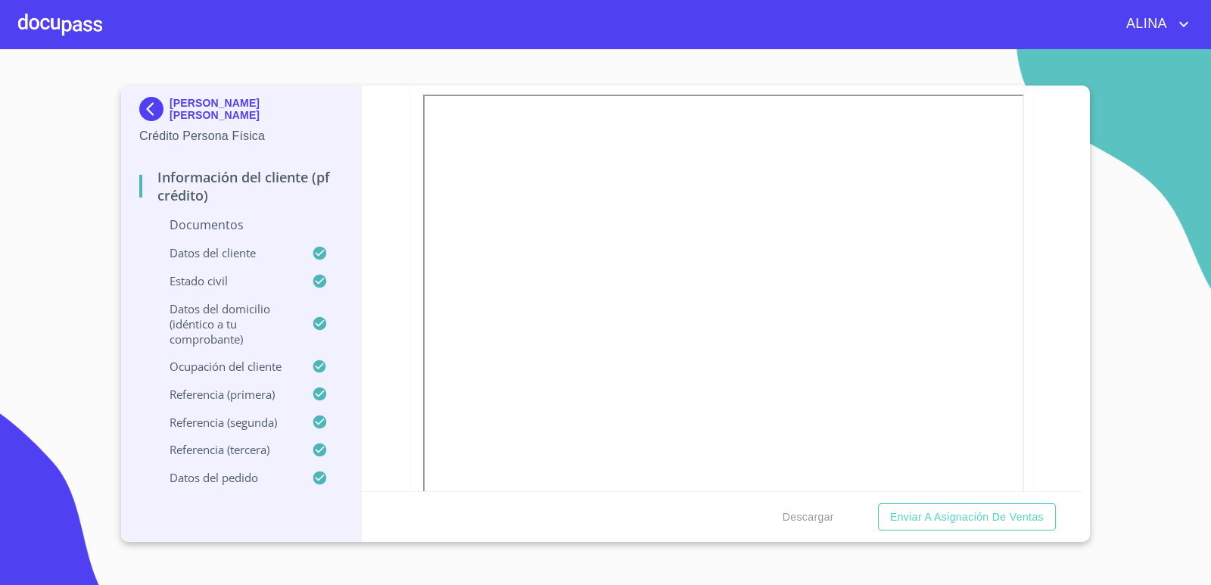
scroll to position [2800, 0]
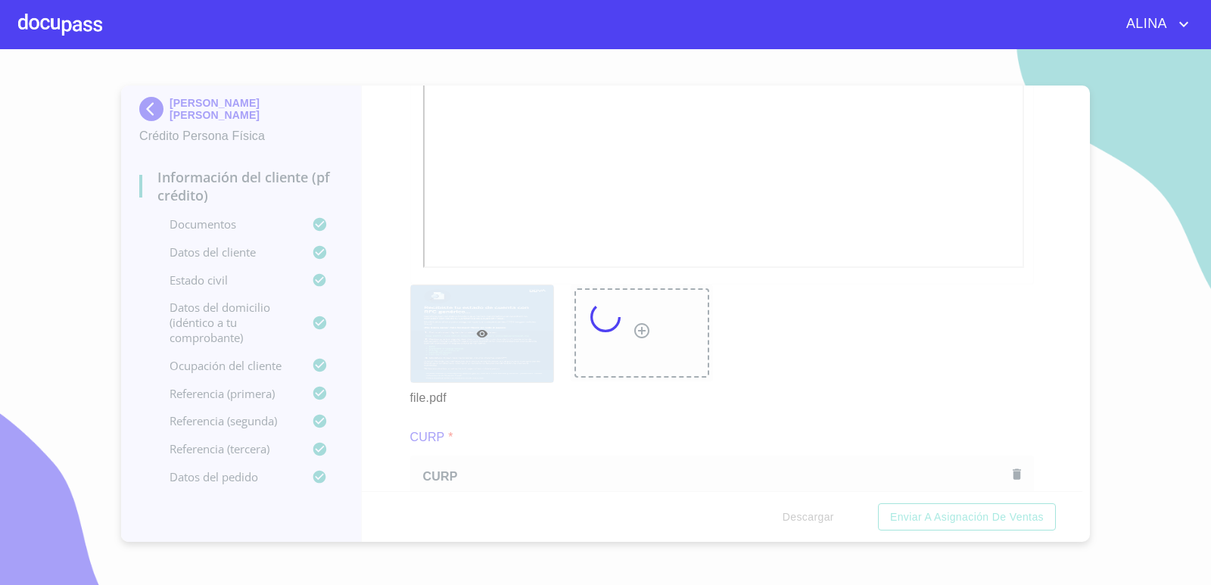
drag, startPoint x: 756, startPoint y: 179, endPoint x: 907, endPoint y: 222, distance: 157.2
click at [756, 179] on div at bounding box center [605, 317] width 1211 height 536
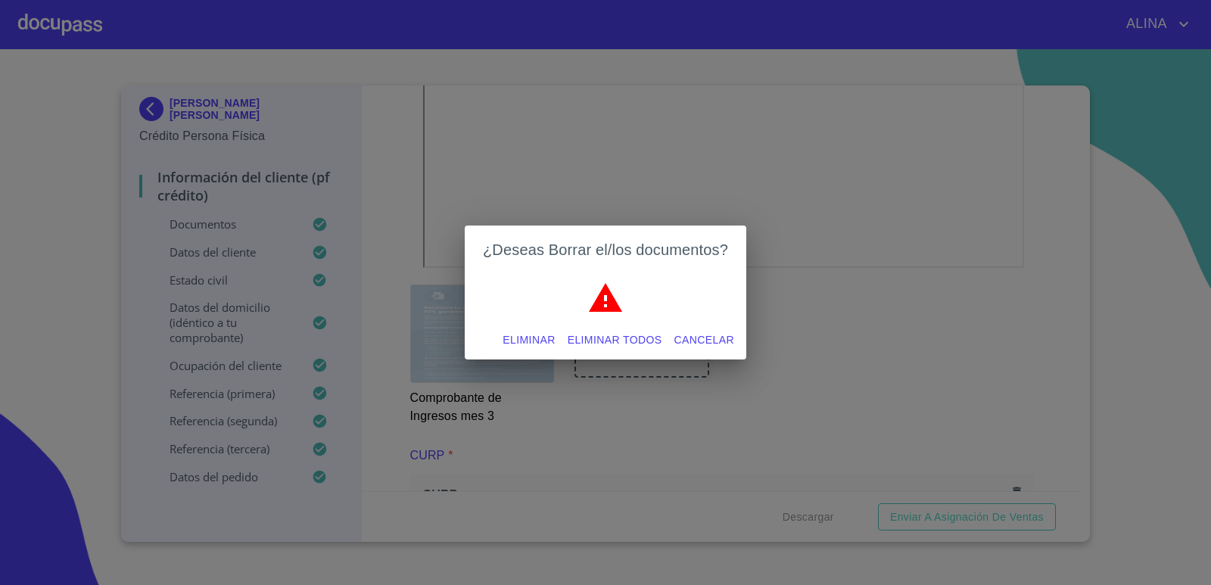
click at [621, 336] on span "Eliminar todos" at bounding box center [615, 340] width 95 height 19
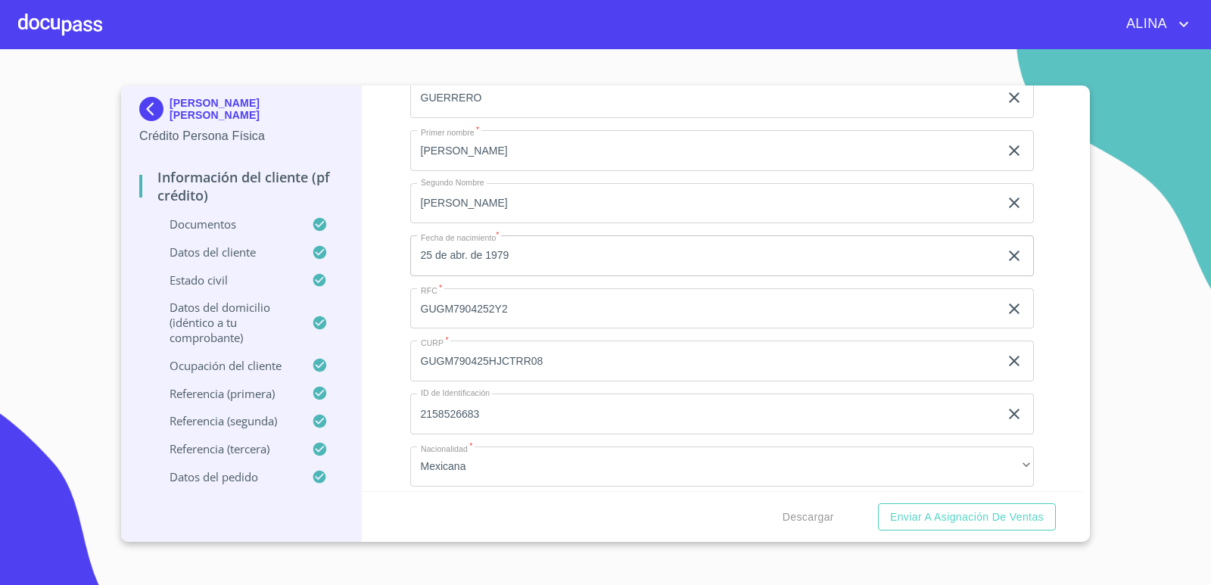
scroll to position [4162, 0]
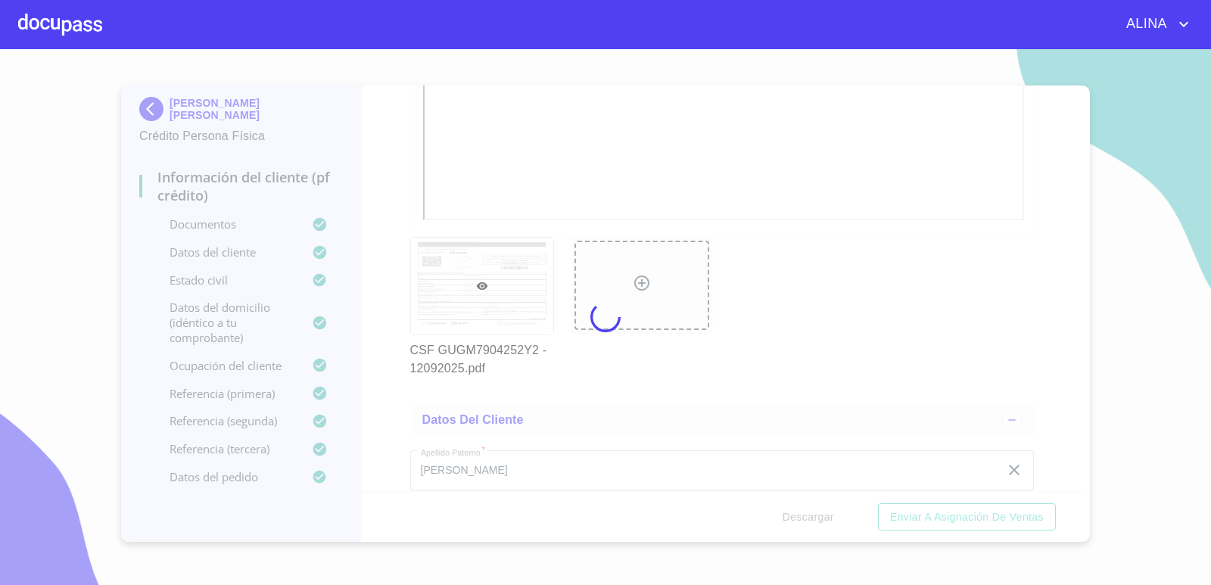
click at [737, 113] on div at bounding box center [605, 317] width 1211 height 536
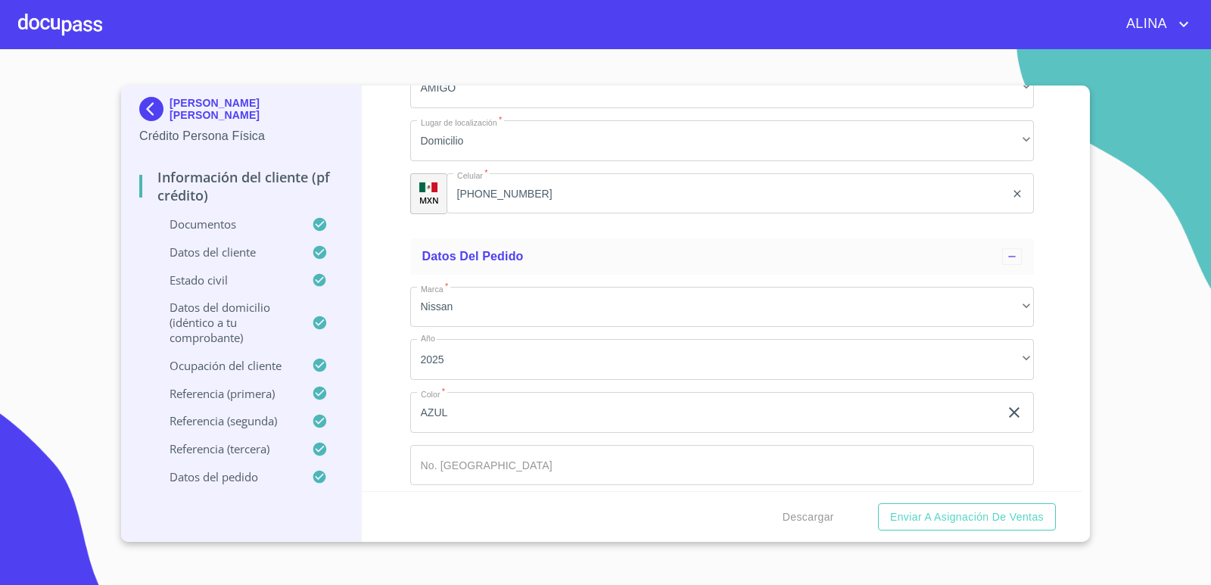
scroll to position [9132, 0]
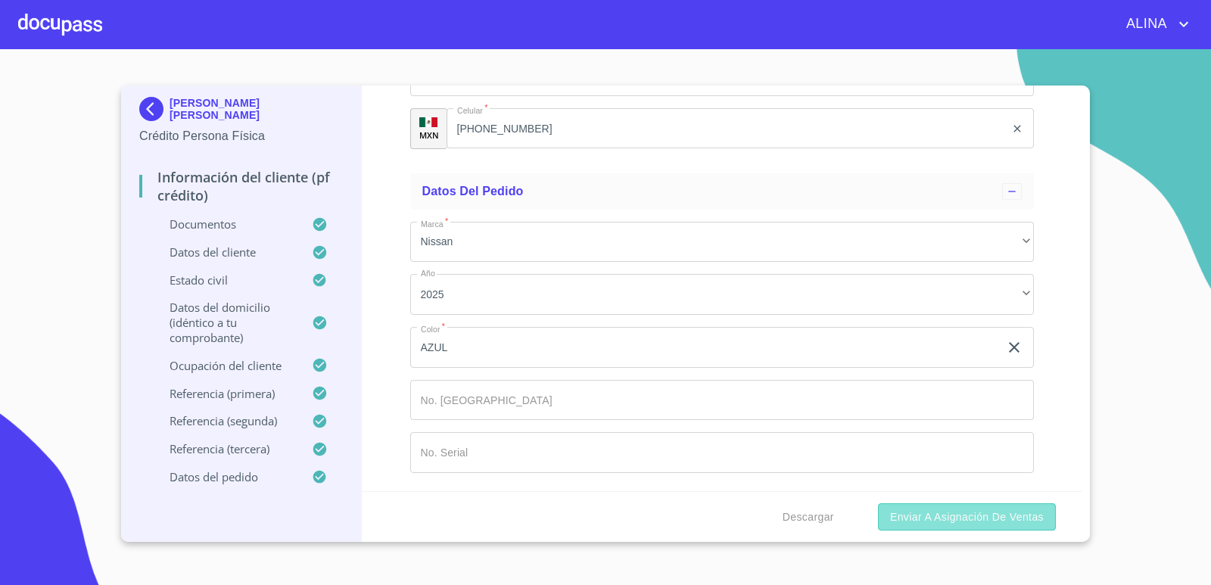
click at [929, 515] on span "Enviar a Asignación de Ventas" at bounding box center [967, 517] width 154 height 19
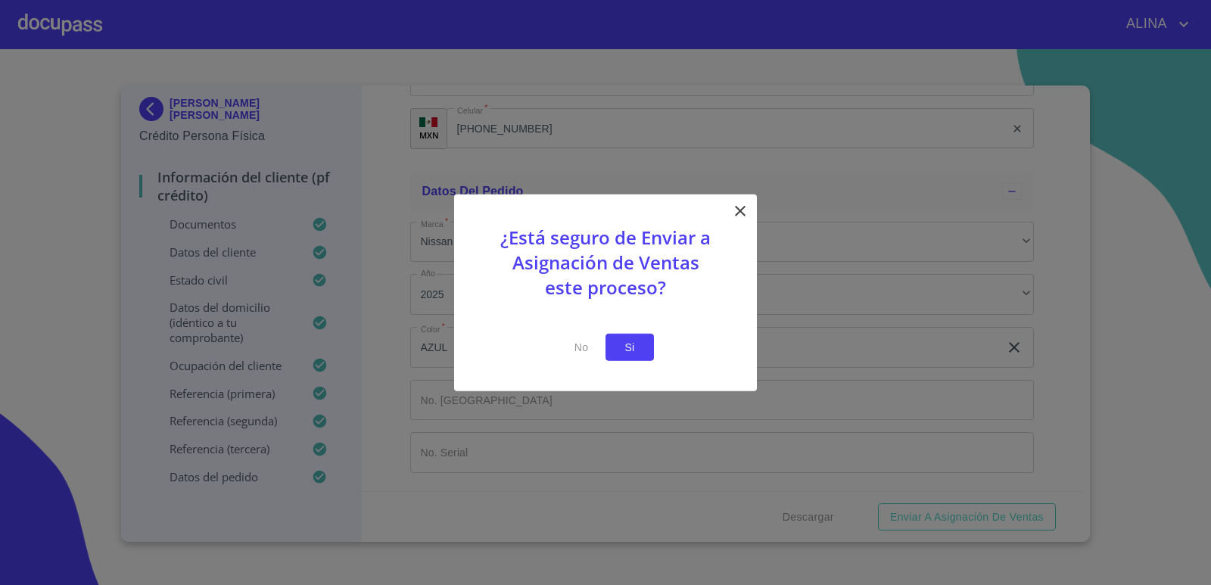
click at [639, 353] on span "Si" at bounding box center [630, 347] width 24 height 19
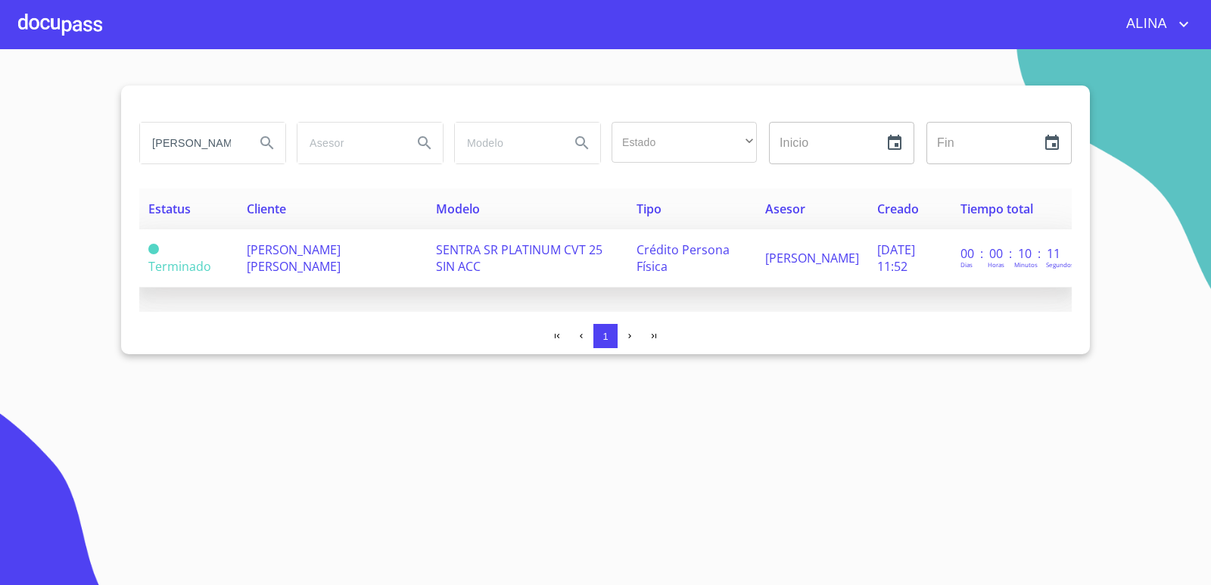
drag, startPoint x: 309, startPoint y: 269, endPoint x: 237, endPoint y: 257, distance: 72.9
click at [238, 257] on td "[PERSON_NAME] [PERSON_NAME]" at bounding box center [332, 258] width 189 height 58
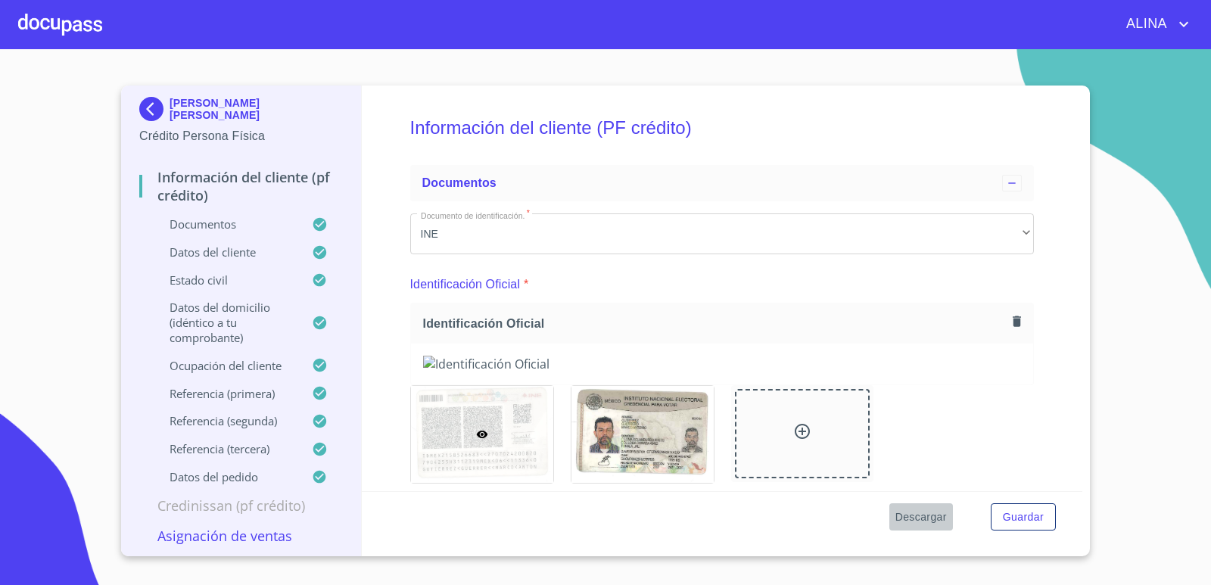
click at [917, 518] on span "Descargar" at bounding box center [920, 517] width 51 height 19
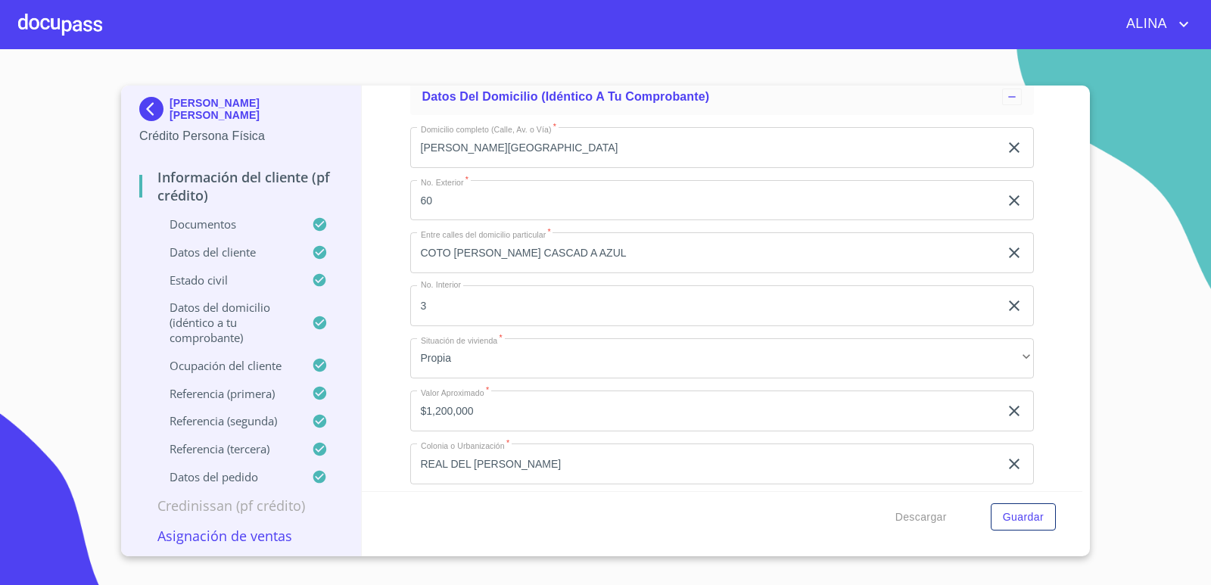
scroll to position [5978, 0]
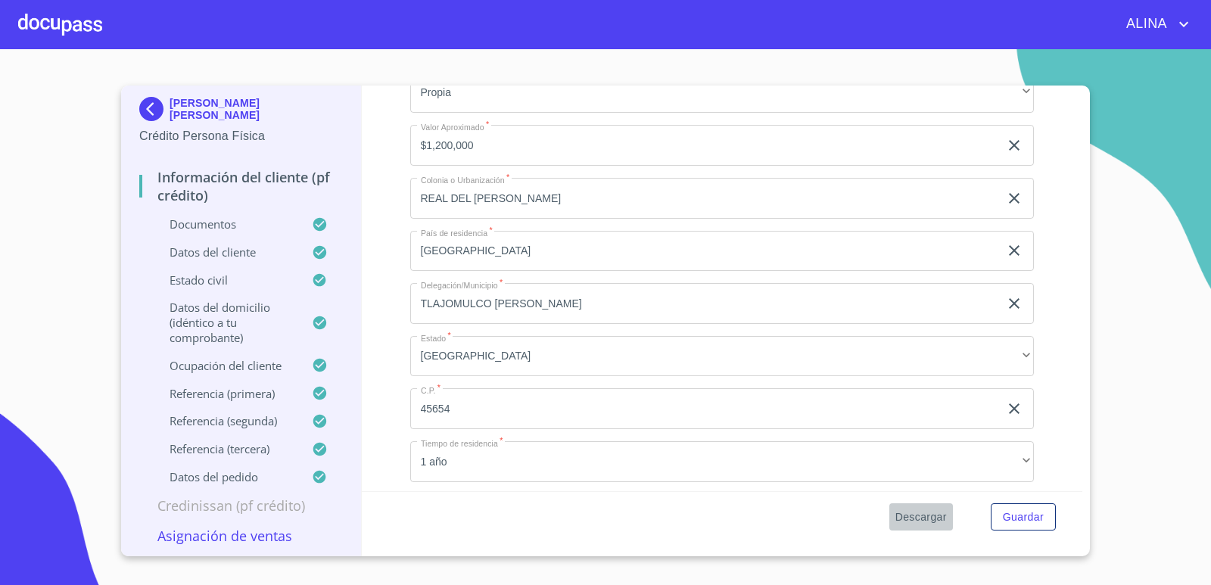
click at [925, 512] on span "Descargar" at bounding box center [920, 517] width 51 height 19
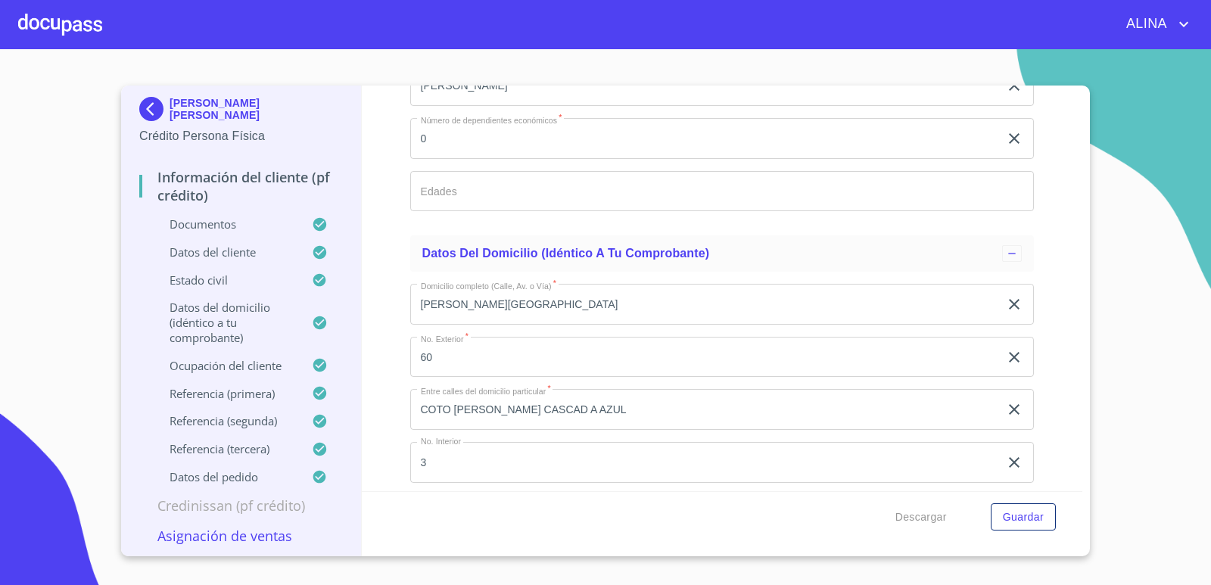
scroll to position [5524, 0]
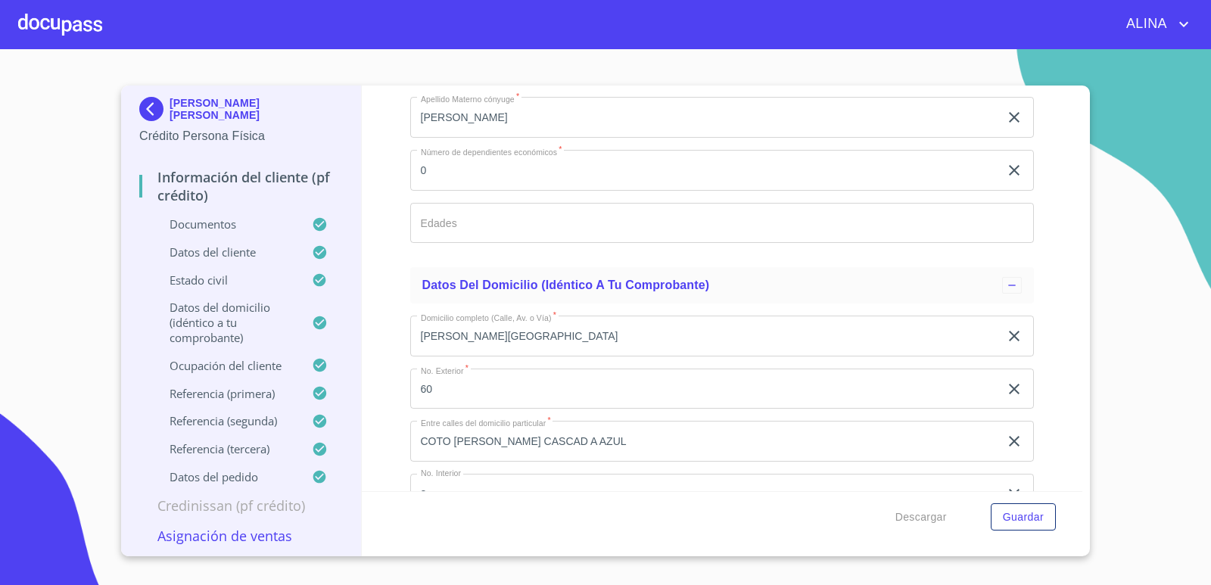
click at [82, 22] on div at bounding box center [60, 24] width 84 height 48
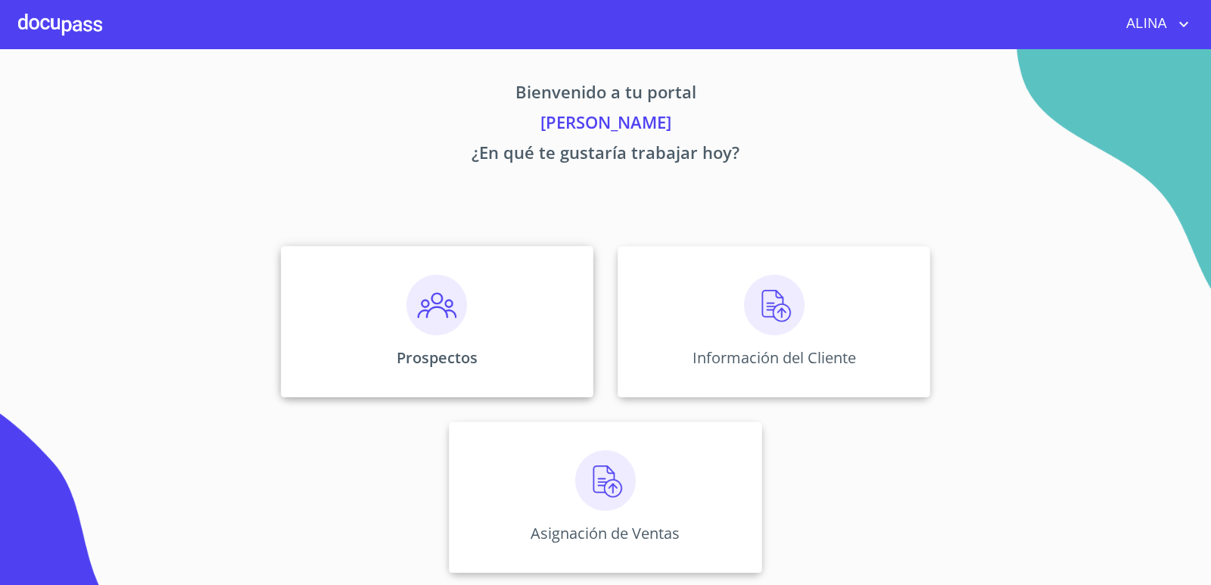
click at [508, 322] on div "Prospectos" at bounding box center [437, 321] width 313 height 151
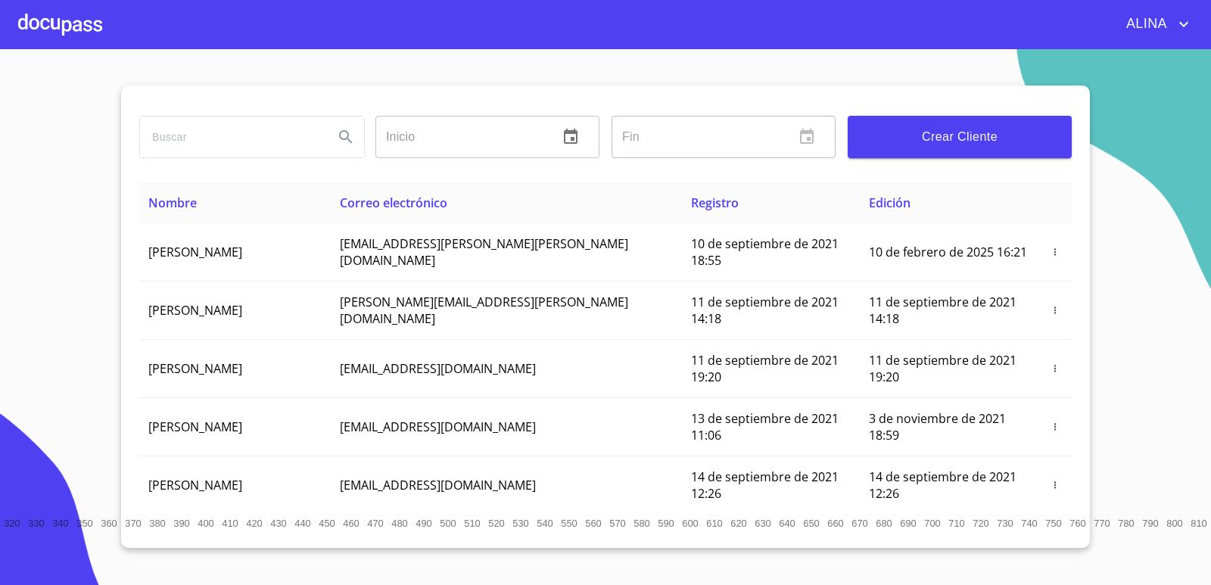
click at [947, 135] on span "Crear Cliente" at bounding box center [960, 136] width 200 height 21
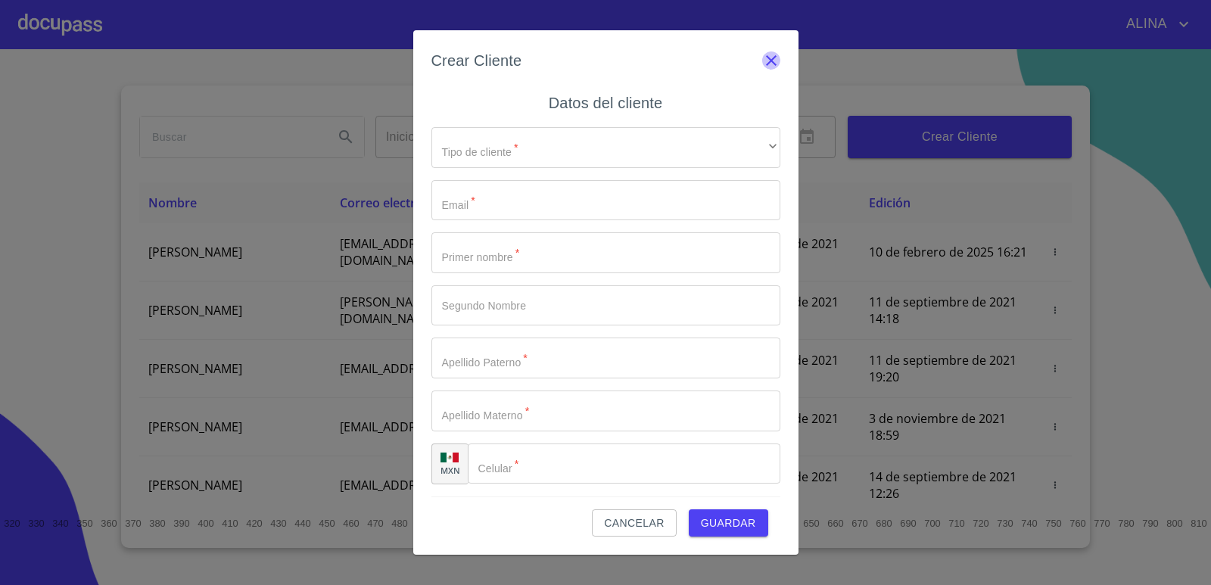
click at [768, 52] on icon "button" at bounding box center [771, 60] width 18 height 18
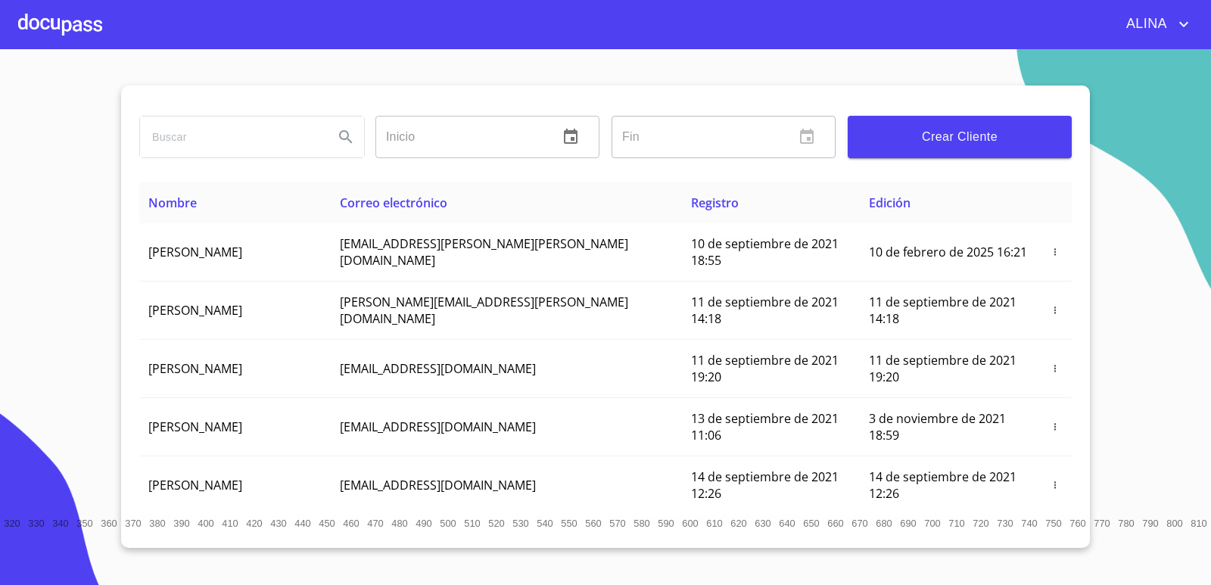
click at [259, 138] on input "search" at bounding box center [231, 137] width 182 height 41
type input "[PERSON_NAME]"
